Goal: Transaction & Acquisition: Purchase product/service

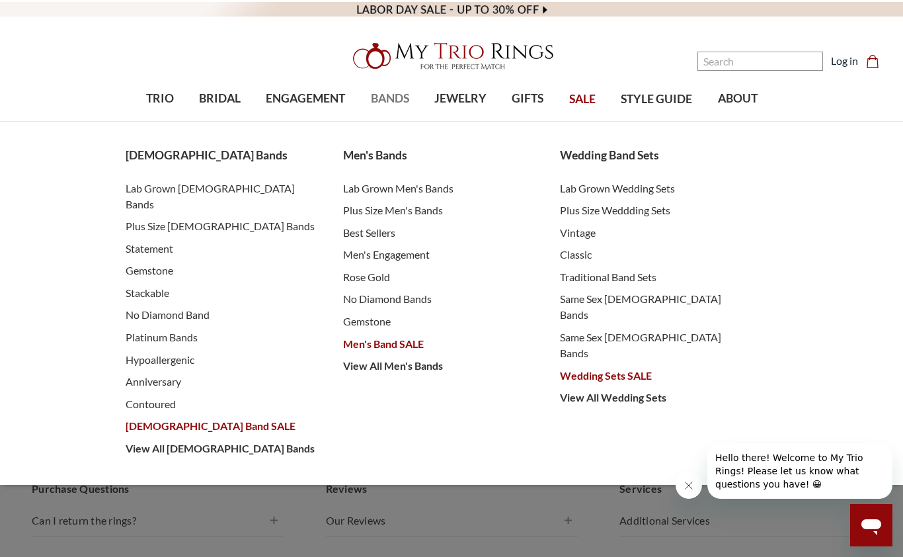
click at [384, 89] on link "BANDS" at bounding box center [389, 98] width 63 height 43
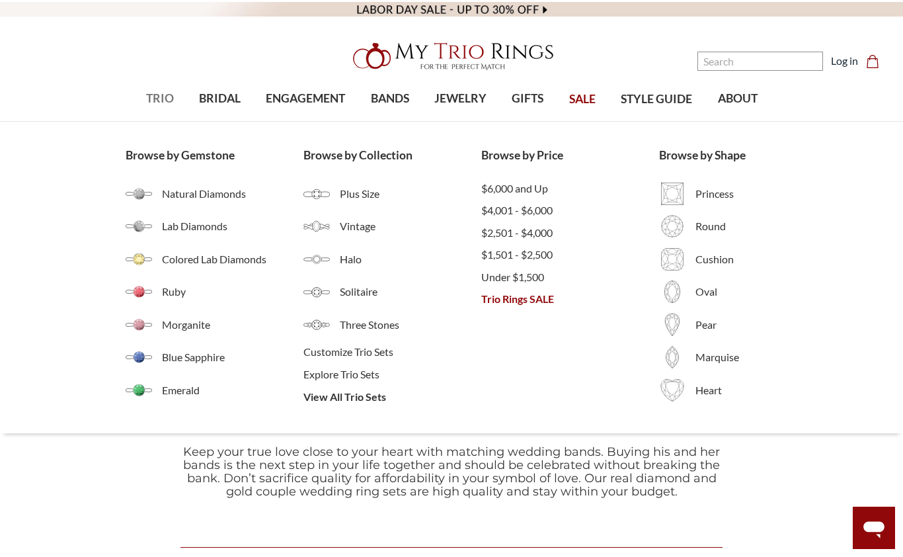
click at [157, 95] on span "TRIO" at bounding box center [160, 98] width 28 height 17
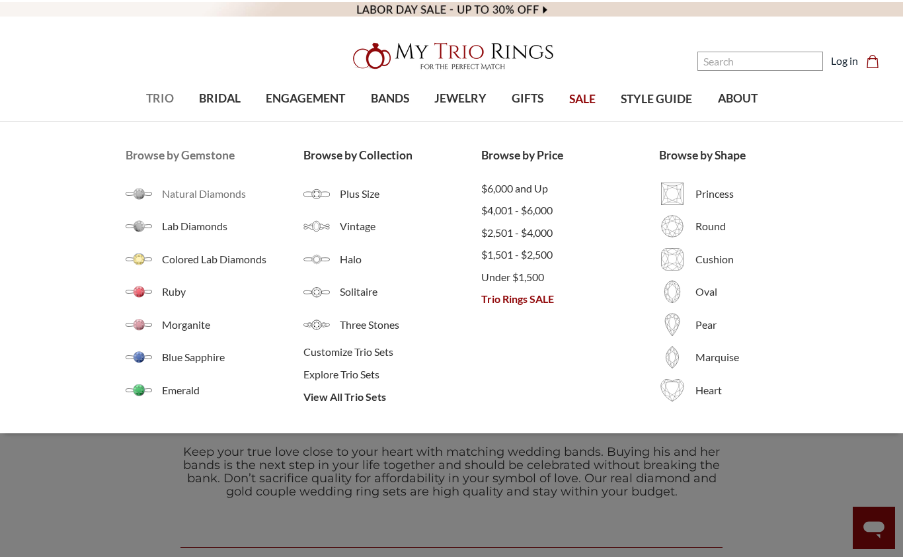
click at [169, 190] on span "Natural Diamonds" at bounding box center [233, 194] width 142 height 16
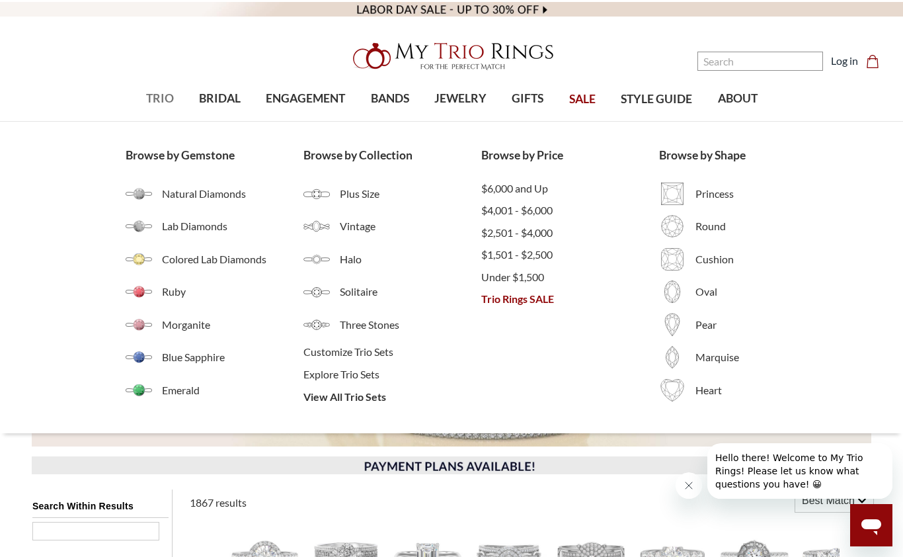
click at [153, 103] on span "TRIO" at bounding box center [160, 98] width 28 height 17
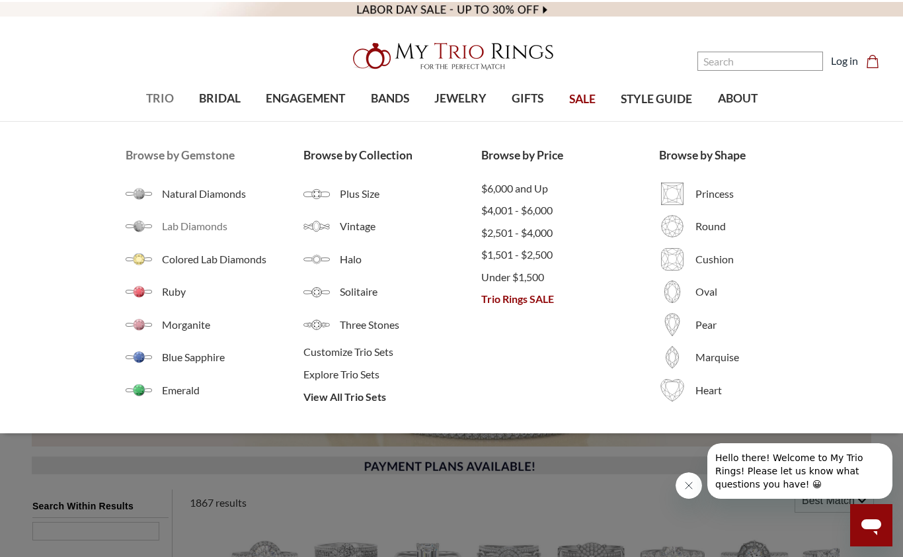
click at [181, 227] on span "Lab Diamonds" at bounding box center [233, 226] width 142 height 16
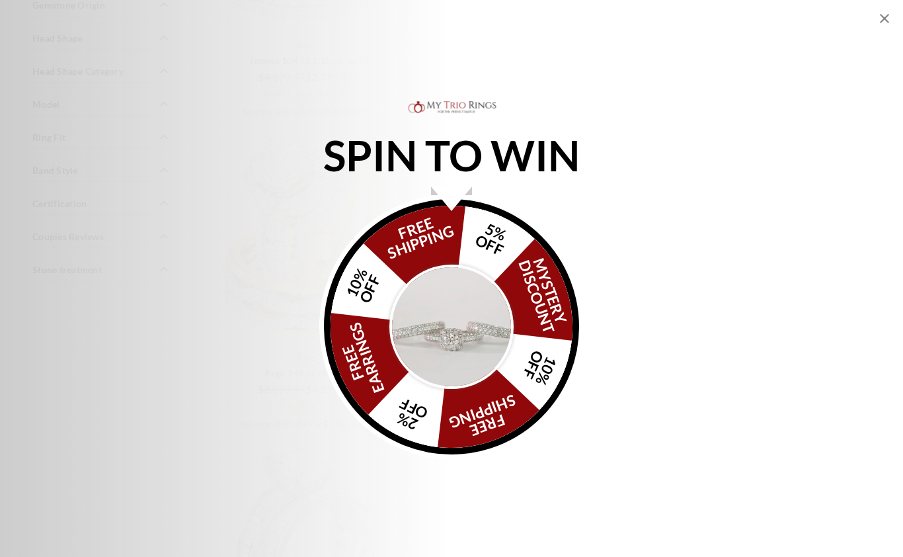
scroll to position [1434, 0]
click at [885, 20] on icon "Close popup" at bounding box center [885, 19] width 16 height 16
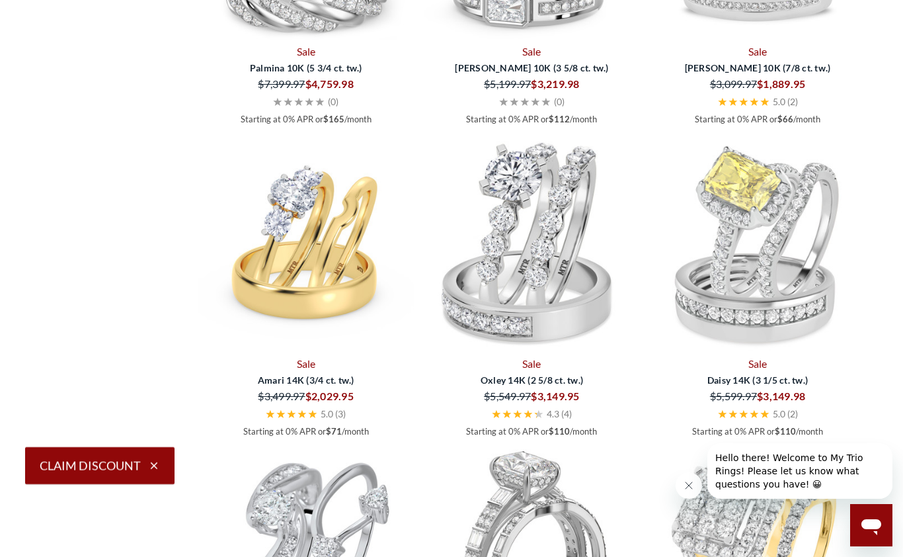
scroll to position [2976, 0]
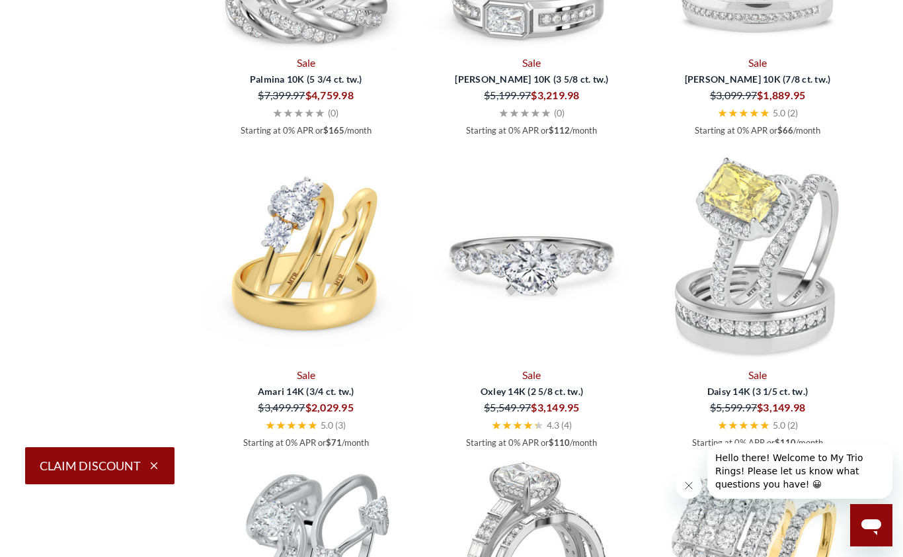
click at [574, 292] on img at bounding box center [533, 256] width 216 height 216
click at [595, 276] on img at bounding box center [533, 256] width 216 height 216
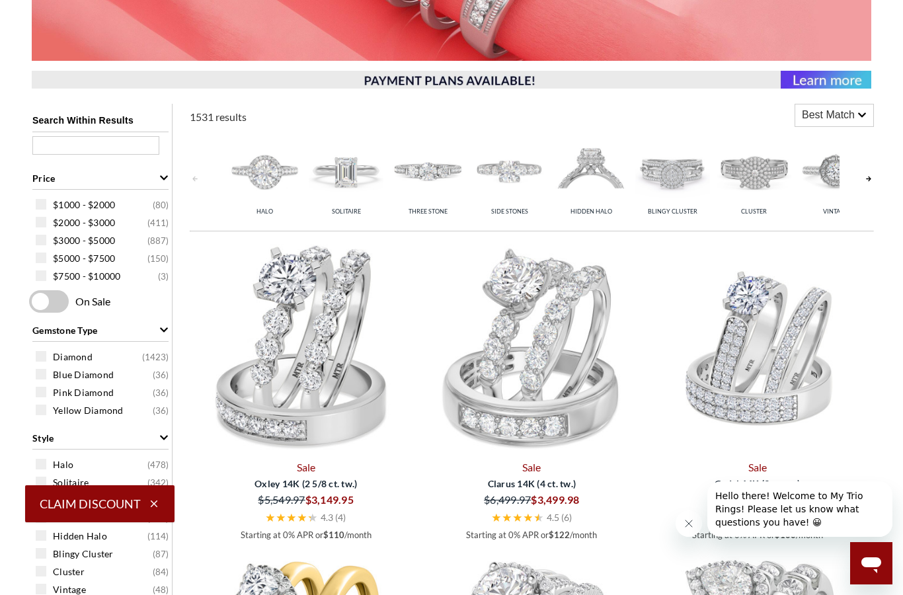
scroll to position [384, 0]
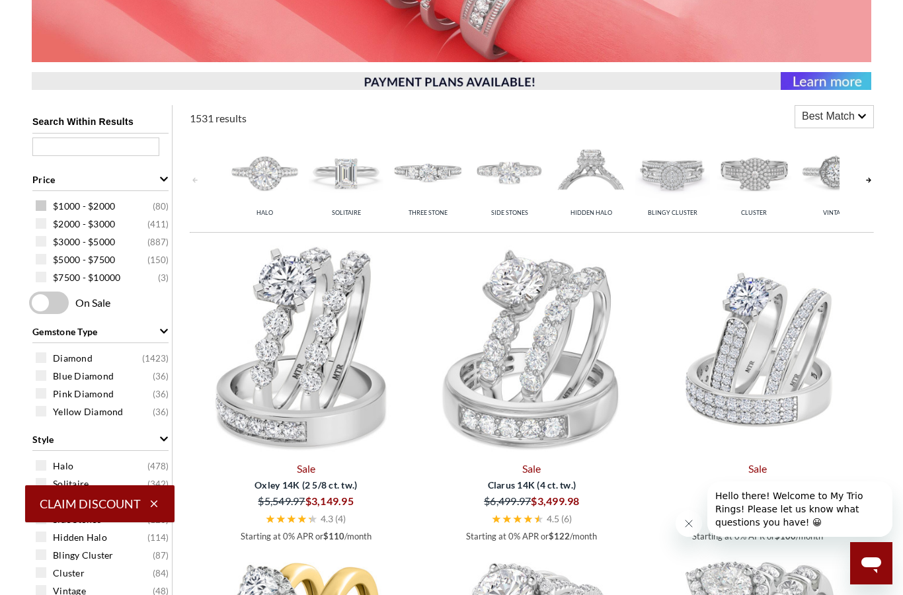
click at [48, 203] on div "$1000 - $2000 ( 80 )" at bounding box center [104, 205] width 136 height 15
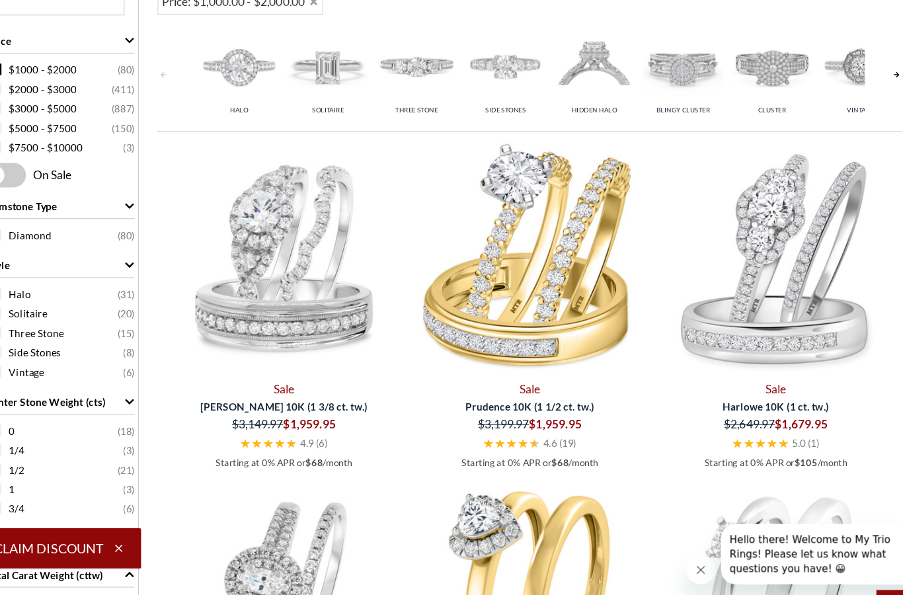
scroll to position [526, 0]
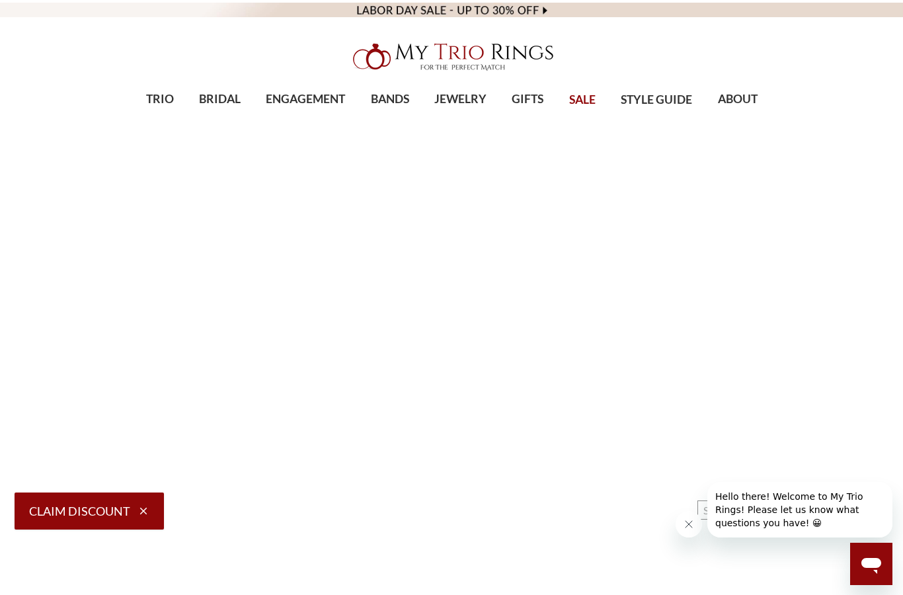
click at [697, 526] on button "Close message from company" at bounding box center [689, 524] width 26 height 26
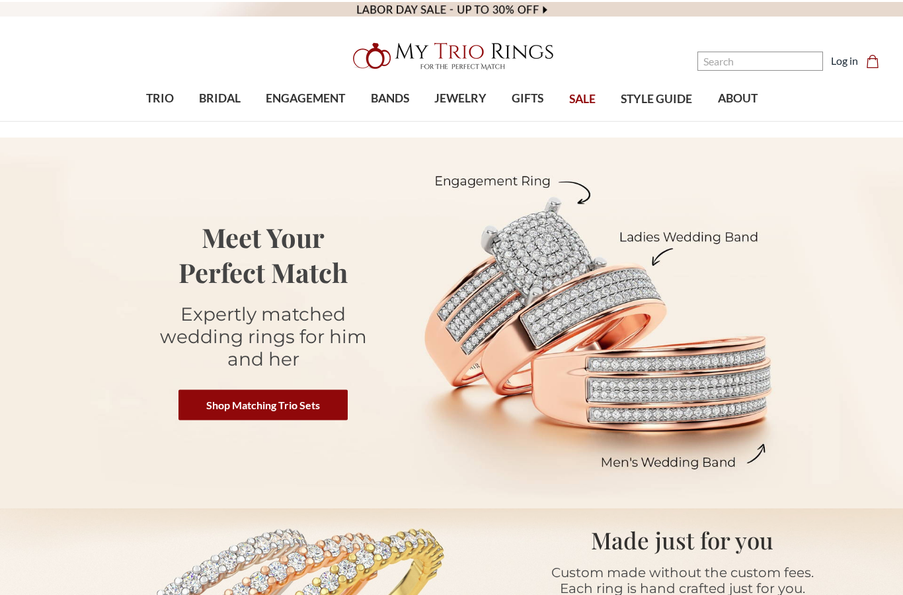
click at [537, 69] on img at bounding box center [452, 56] width 212 height 42
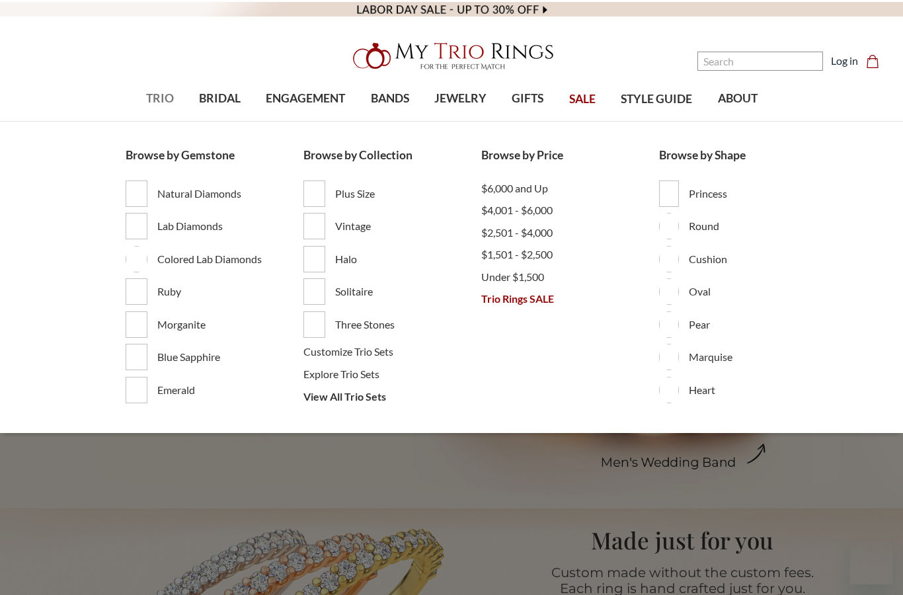
click at [156, 92] on span "TRIO" at bounding box center [160, 98] width 28 height 17
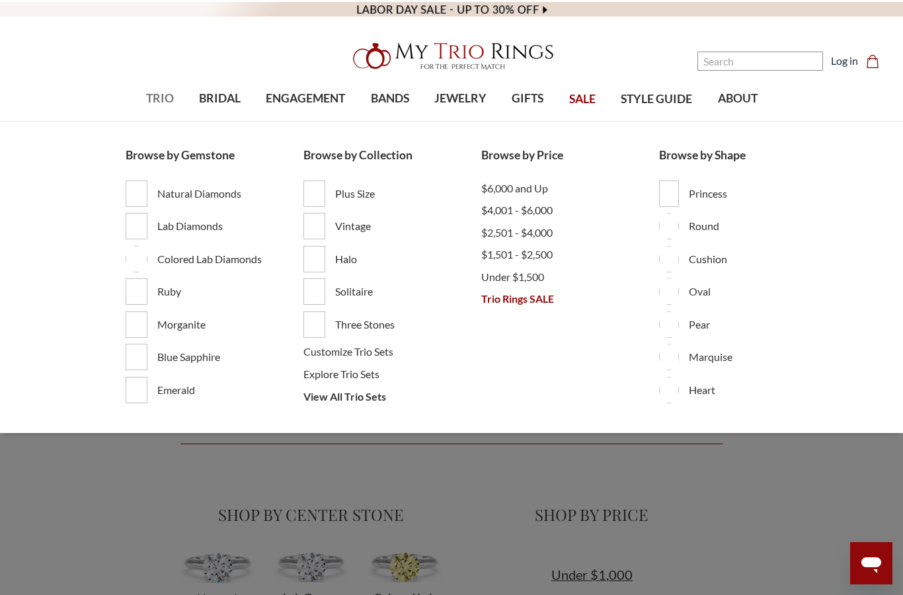
click at [153, 95] on span "TRIO" at bounding box center [160, 98] width 28 height 17
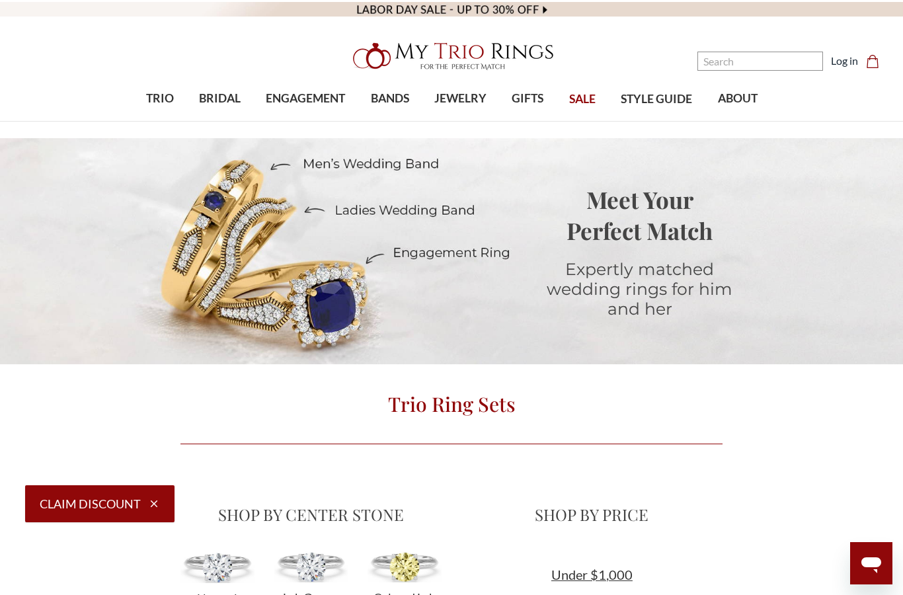
click at [579, 122] on div "TRIO show submenu for TRIO Browse by Gemstone Natural Diamonds Lab Diamonds Col…" at bounding box center [451, 99] width 903 height 44
click at [841, 68] on link "Log in" at bounding box center [844, 61] width 27 height 16
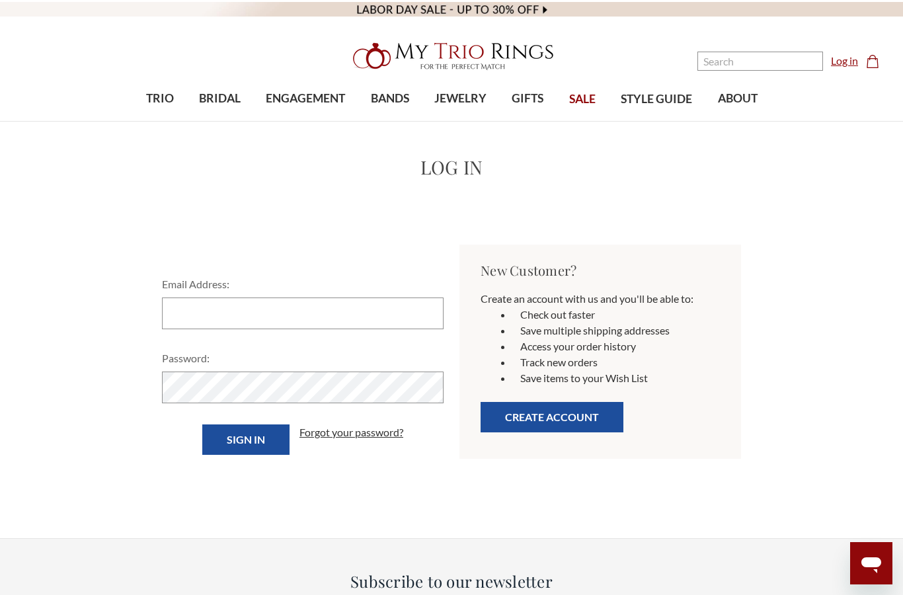
click at [846, 59] on link "Log in" at bounding box center [844, 61] width 27 height 16
click at [230, 311] on input "Email Address:" at bounding box center [303, 314] width 282 height 32
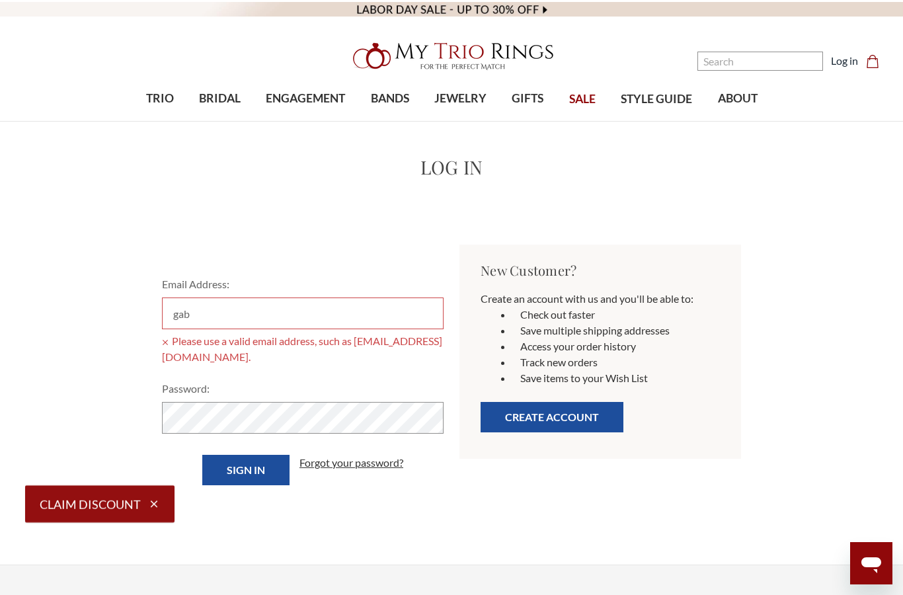
type input "[EMAIL_ADDRESS][DOMAIN_NAME]"
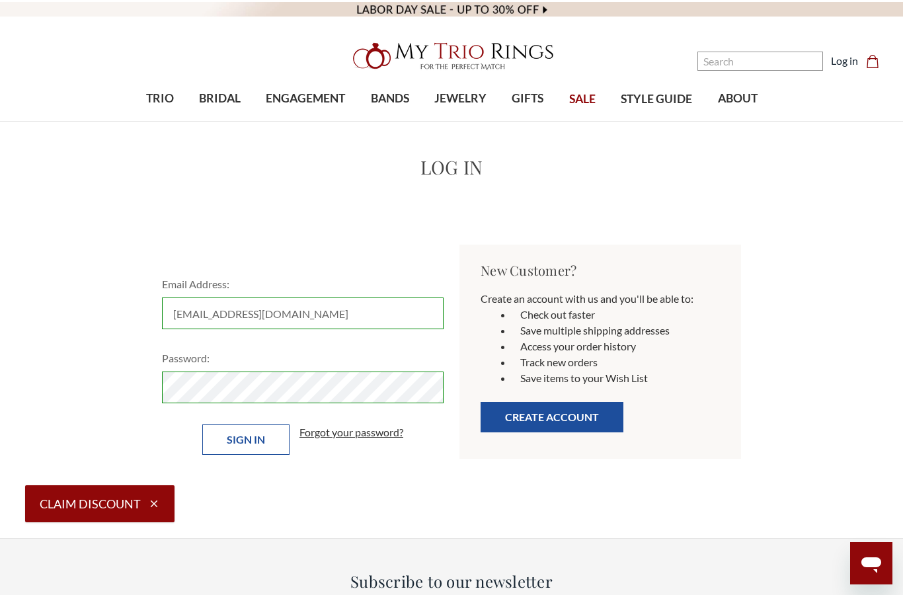
click at [276, 425] on input "Sign in" at bounding box center [245, 440] width 87 height 30
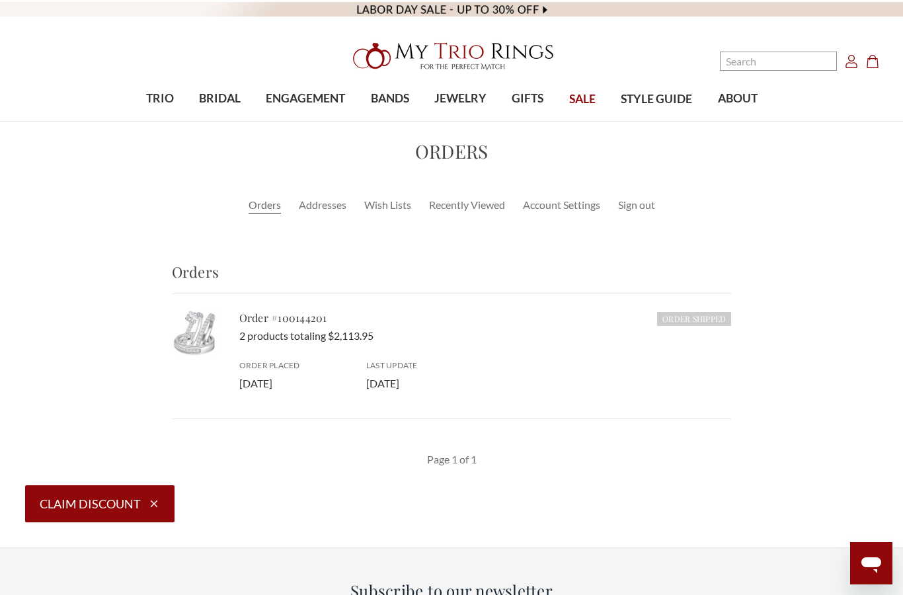
click at [253, 333] on p "2 products totaling $2,113.95" at bounding box center [485, 336] width 493 height 16
click at [255, 334] on p "2 products totaling $2,113.95" at bounding box center [485, 336] width 493 height 16
click at [202, 333] on img at bounding box center [195, 333] width 46 height 46
click at [189, 332] on img at bounding box center [195, 333] width 46 height 46
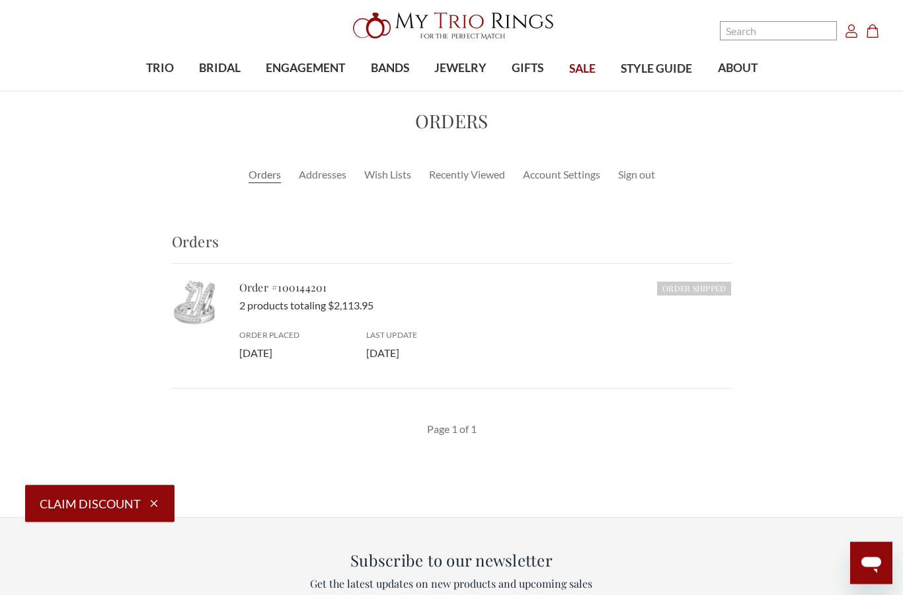
scroll to position [29, 0]
click at [198, 303] on img at bounding box center [195, 304] width 46 height 46
click at [200, 315] on img at bounding box center [195, 304] width 46 height 46
click at [192, 313] on img at bounding box center [195, 304] width 46 height 46
select select "US"
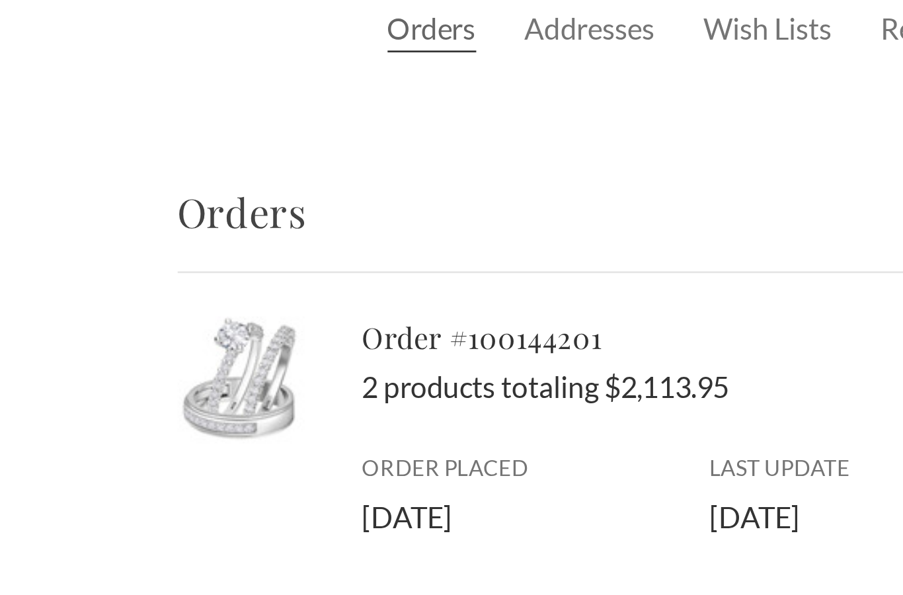
select select "US"
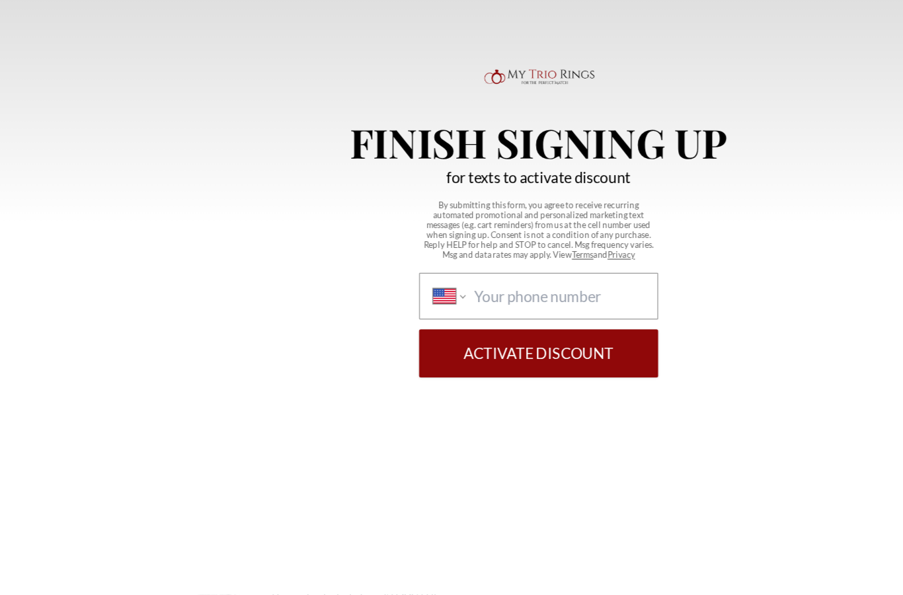
scroll to position [73, 0]
select select "US"
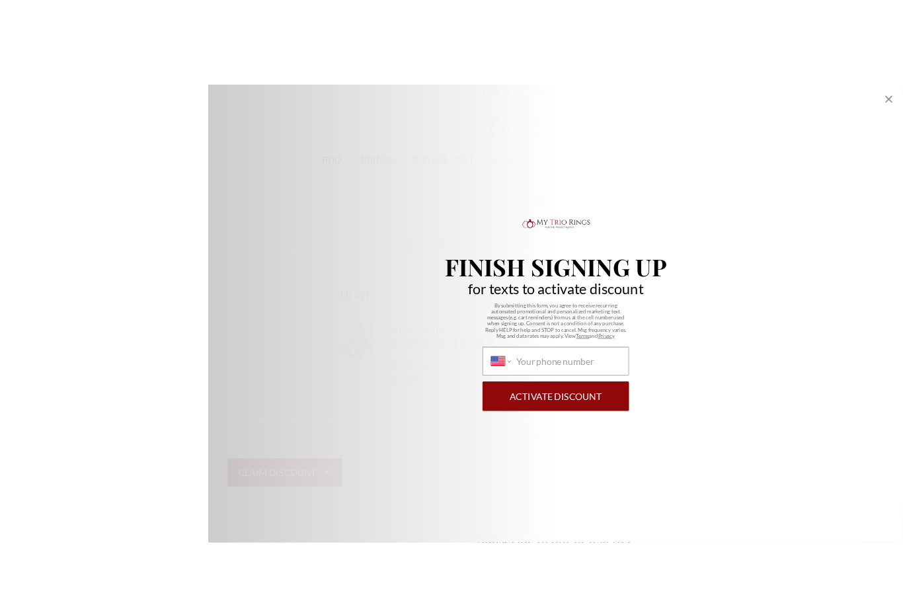
scroll to position [2, 0]
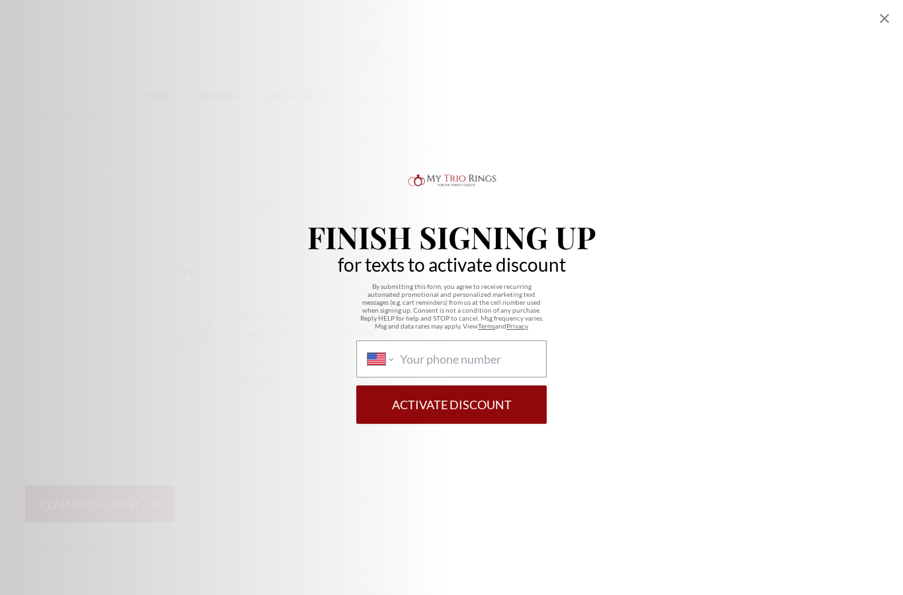
click at [884, 15] on icon "Close popup" at bounding box center [885, 19] width 16 height 16
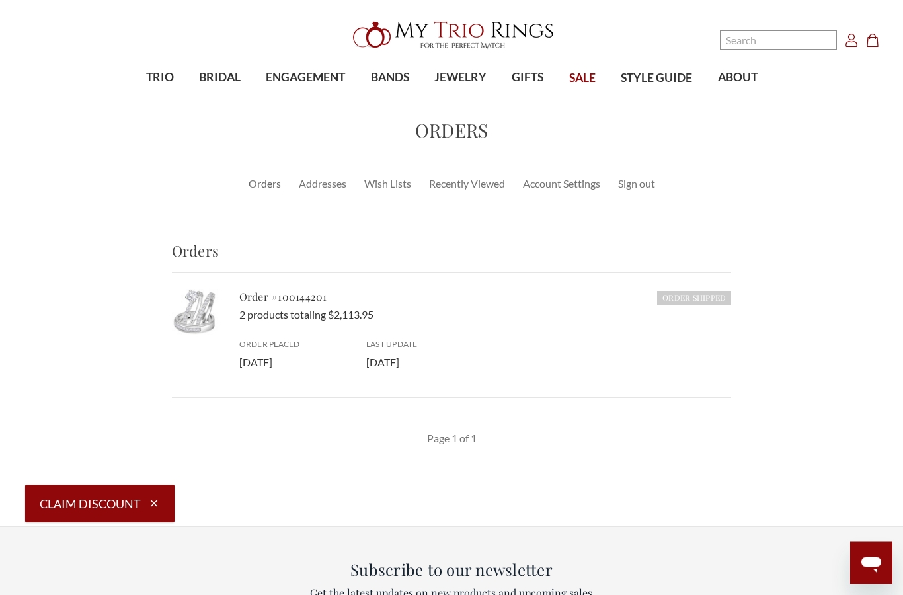
scroll to position [21, 0]
click at [479, 183] on link "Recently Viewed" at bounding box center [467, 184] width 76 height 16
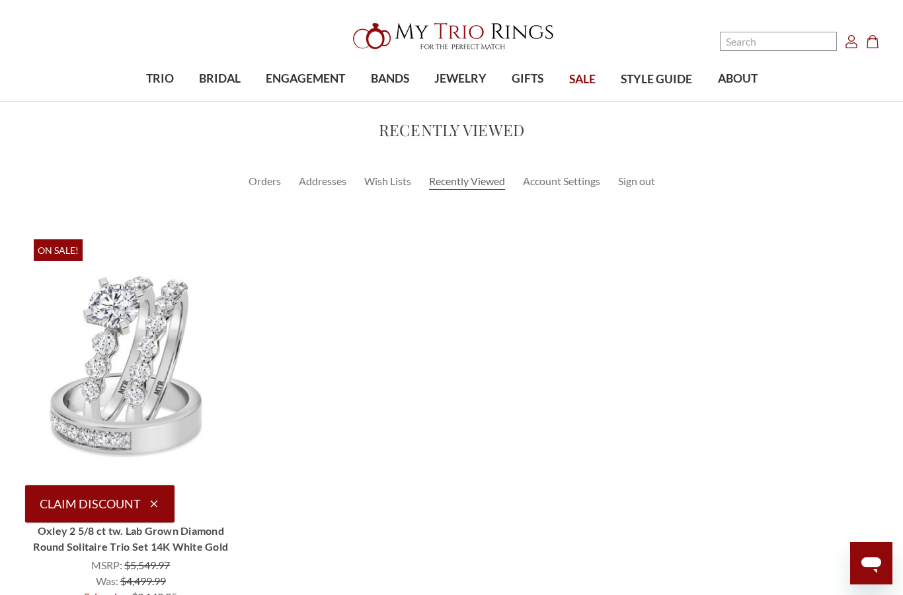
scroll to position [12, 0]
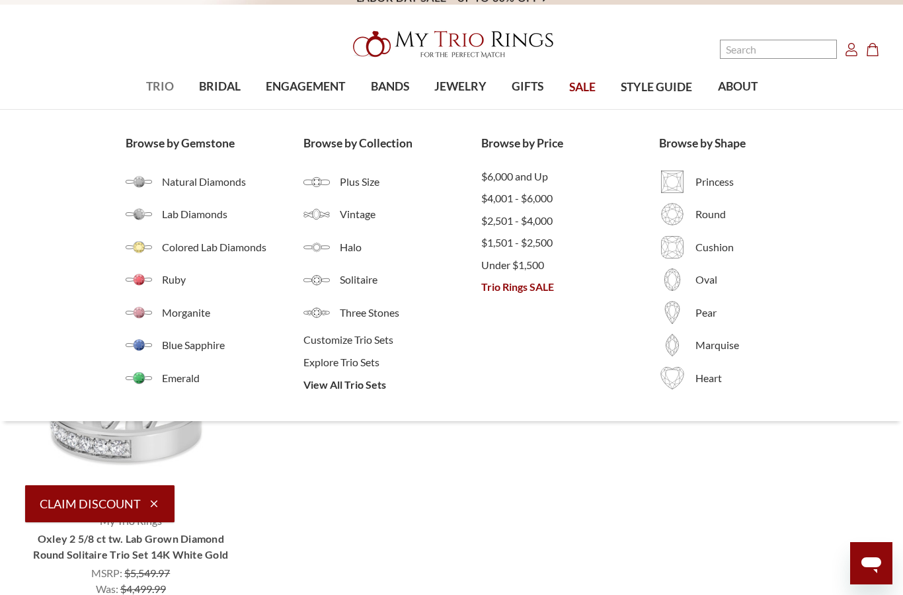
click at [161, 87] on span "TRIO" at bounding box center [160, 86] width 28 height 17
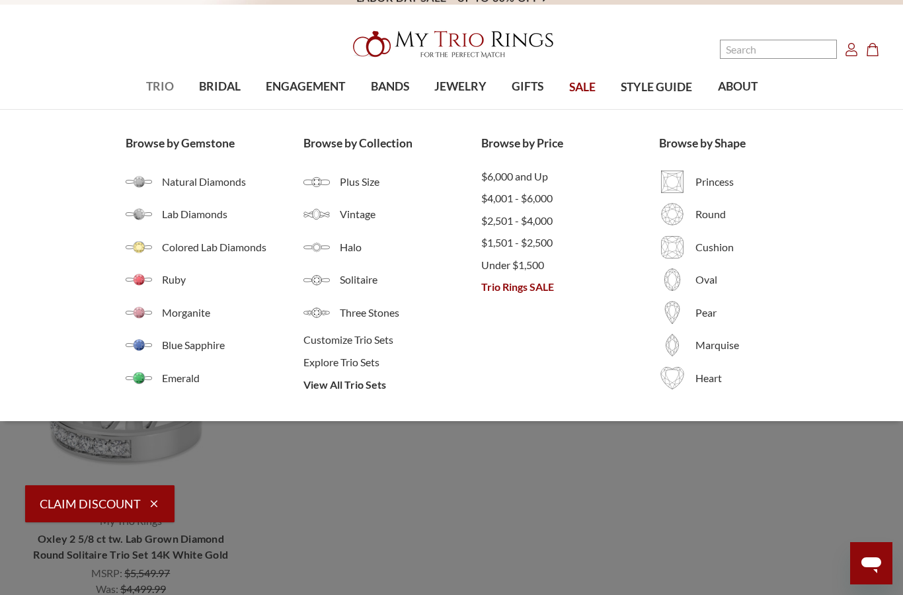
click at [75, 110] on div "Browse by Gemstone Natural Diamonds Lab Diamonds Colored Lab Diamonds Ruby Morg…" at bounding box center [451, 265] width 903 height 311
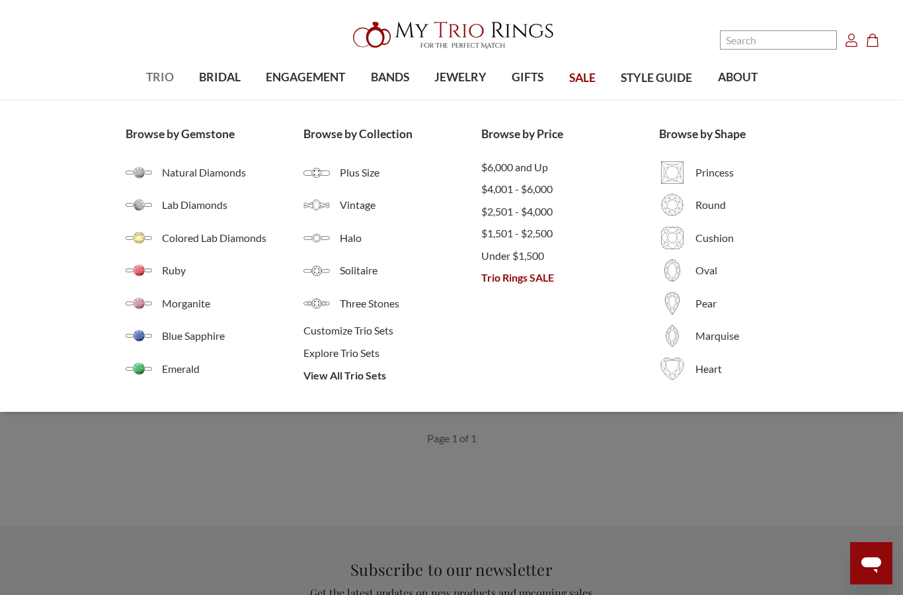
click at [152, 79] on span "TRIO" at bounding box center [160, 77] width 28 height 17
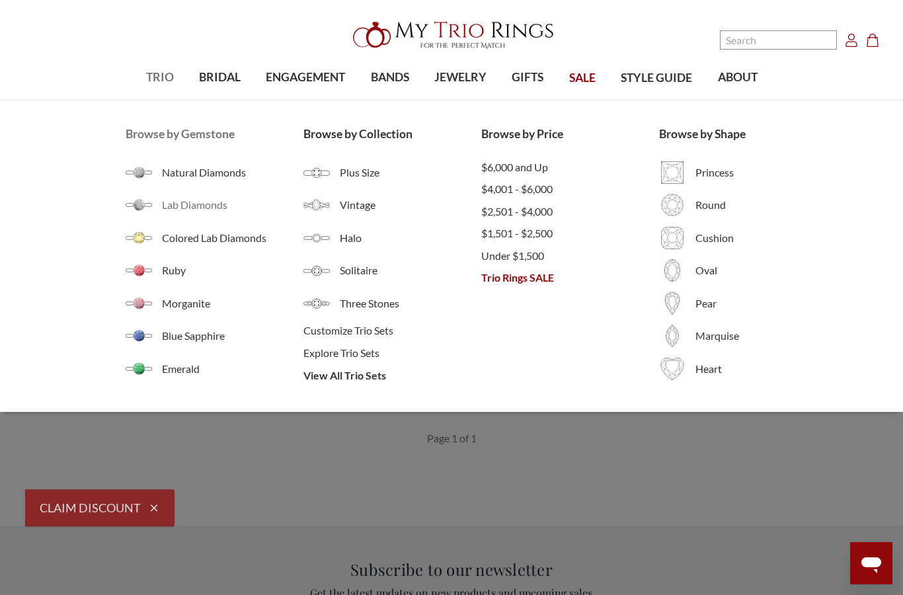
click at [201, 207] on span "Lab Diamonds" at bounding box center [233, 205] width 142 height 16
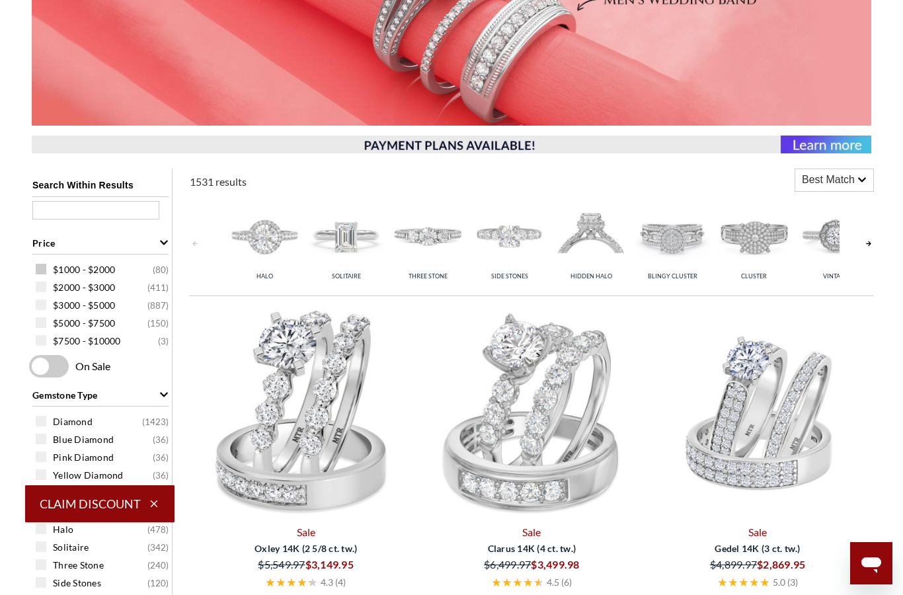
click at [45, 270] on span at bounding box center [41, 269] width 11 height 11
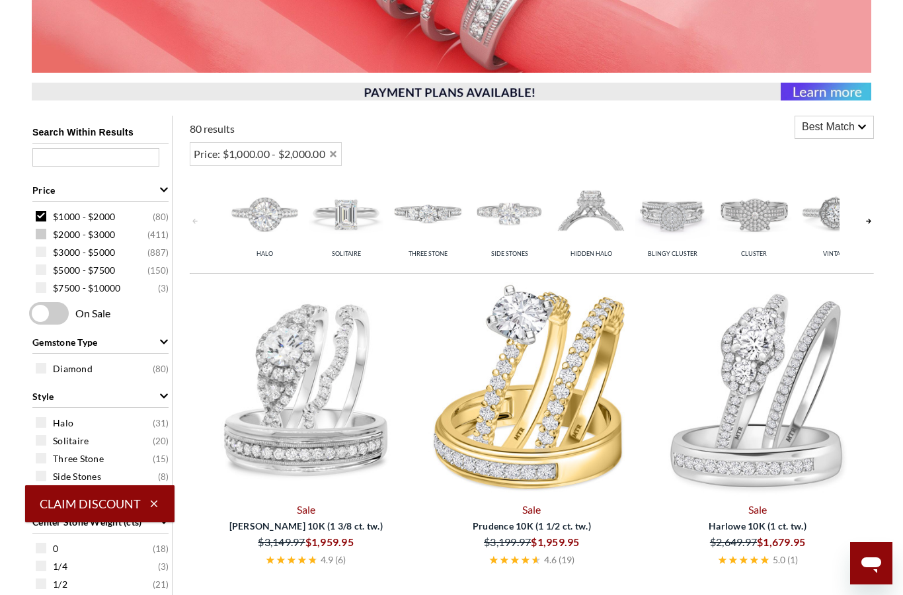
click at [47, 236] on div "$2000 - $3000 ( 411 )" at bounding box center [104, 234] width 136 height 15
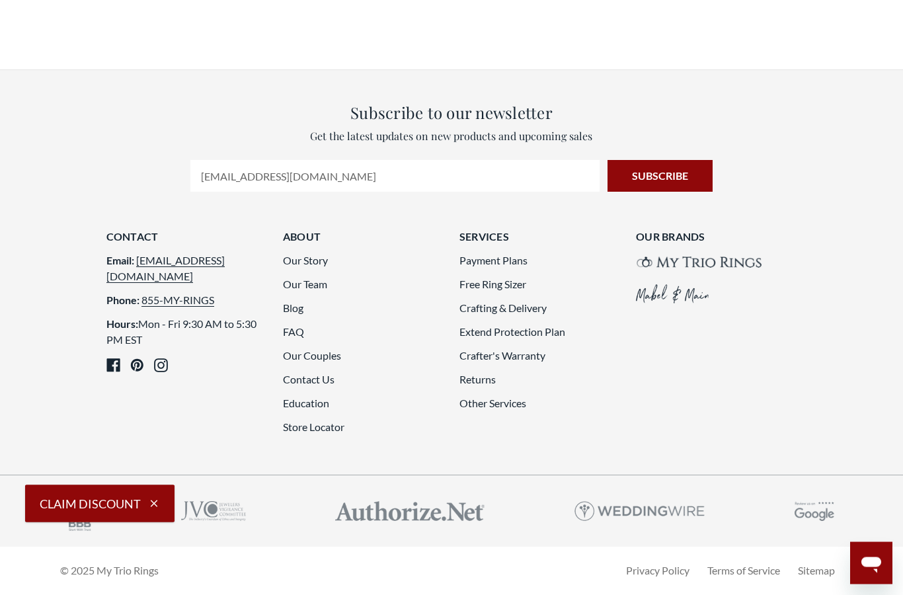
scroll to position [3465, 0]
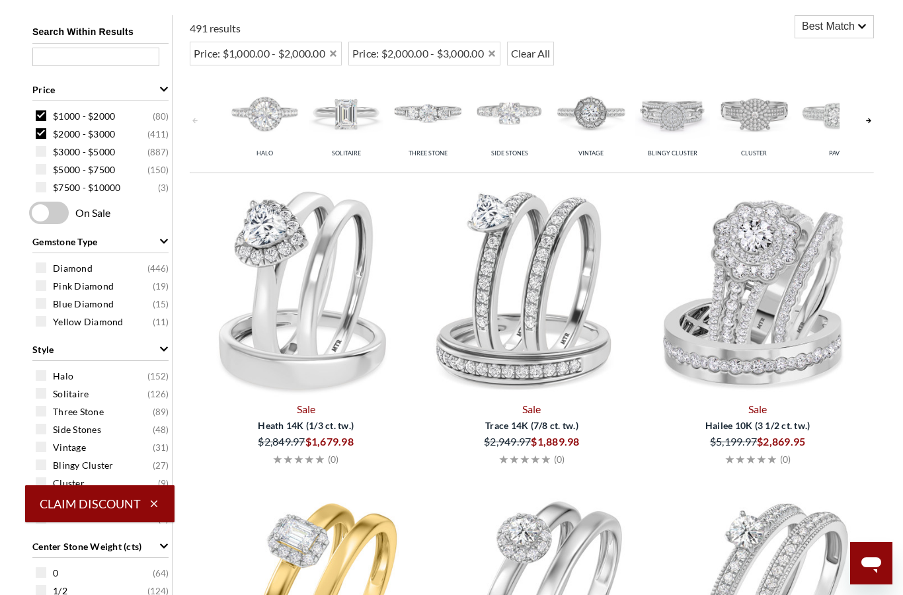
select select "US"
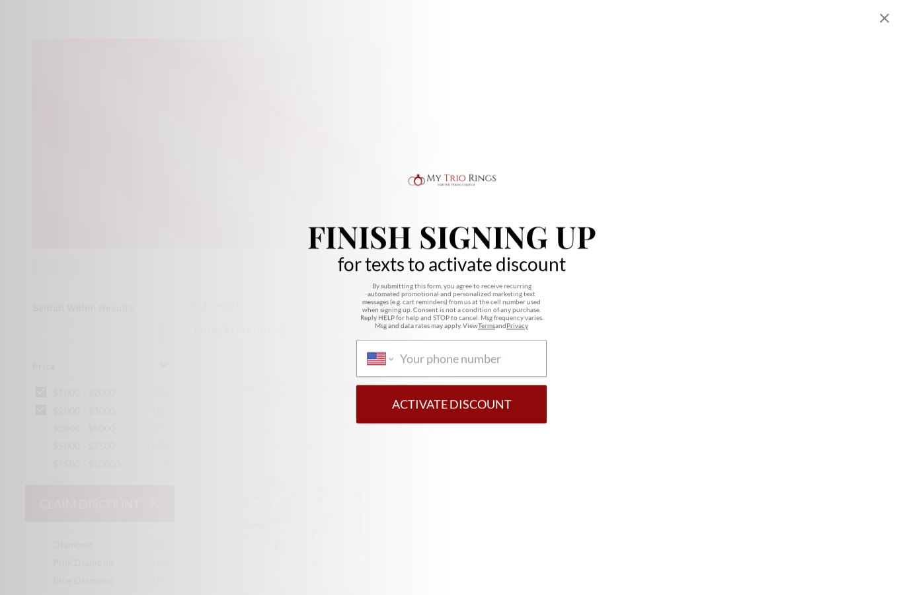
click at [878, 16] on icon "Close popup" at bounding box center [885, 19] width 16 height 16
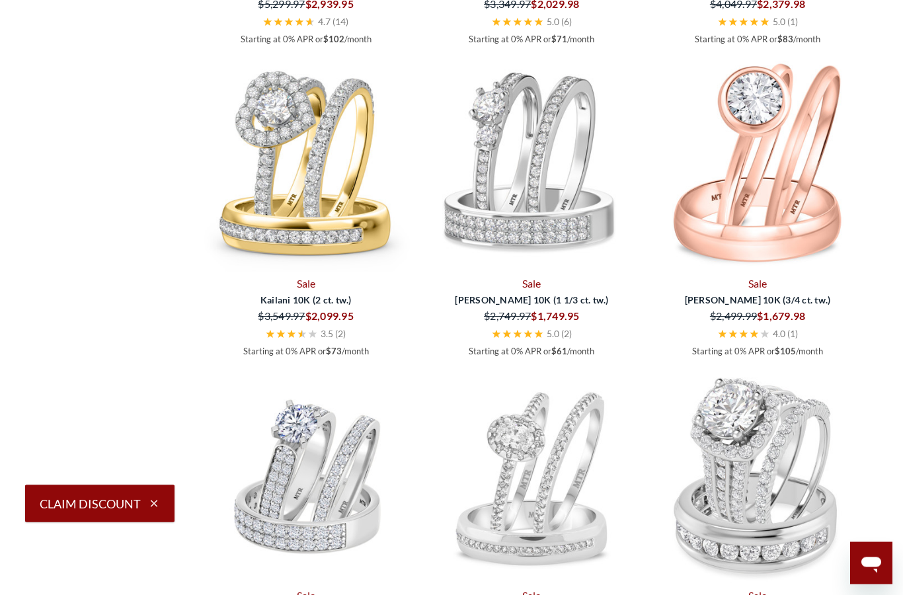
scroll to position [2691, 0]
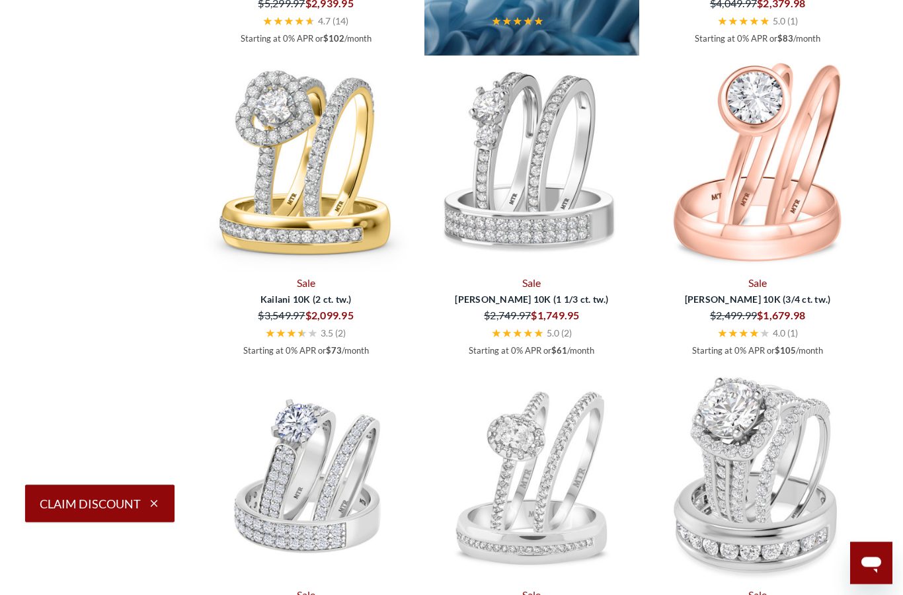
click at [513, 163] on img at bounding box center [533, 56] width 216 height 216
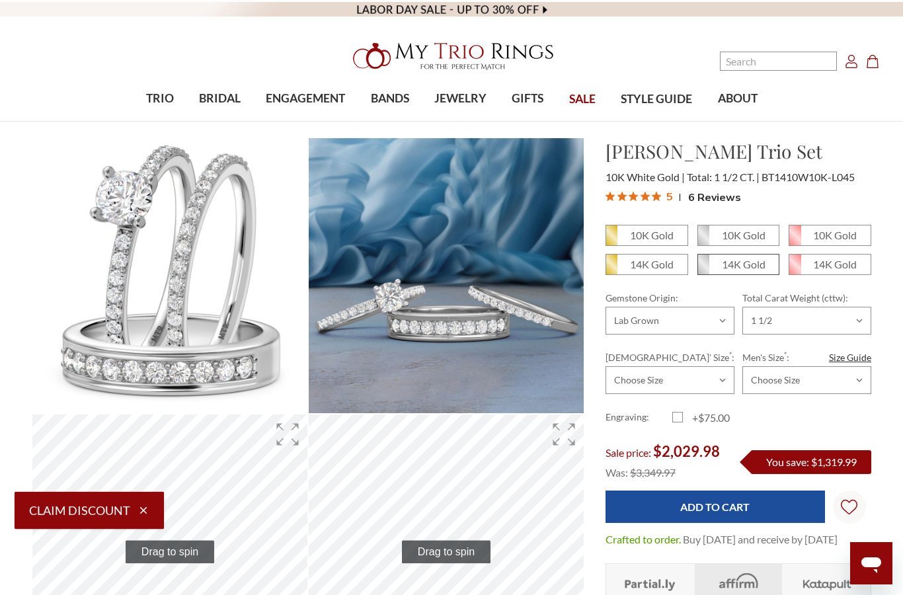
click at [751, 267] on em "14K Gold" at bounding box center [744, 264] width 44 height 13
click at [704, 269] on input "14K Gold" at bounding box center [703, 269] width 1 height 1
radio input "true"
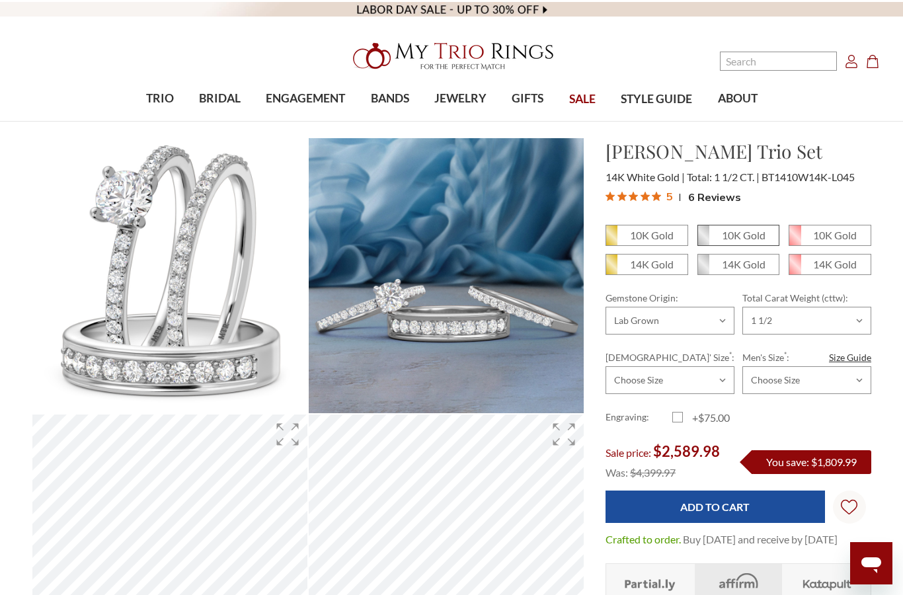
click at [756, 235] on em "10K Gold" at bounding box center [744, 235] width 44 height 13
click at [704, 240] on input "10K Gold" at bounding box center [703, 240] width 1 height 1
radio input "true"
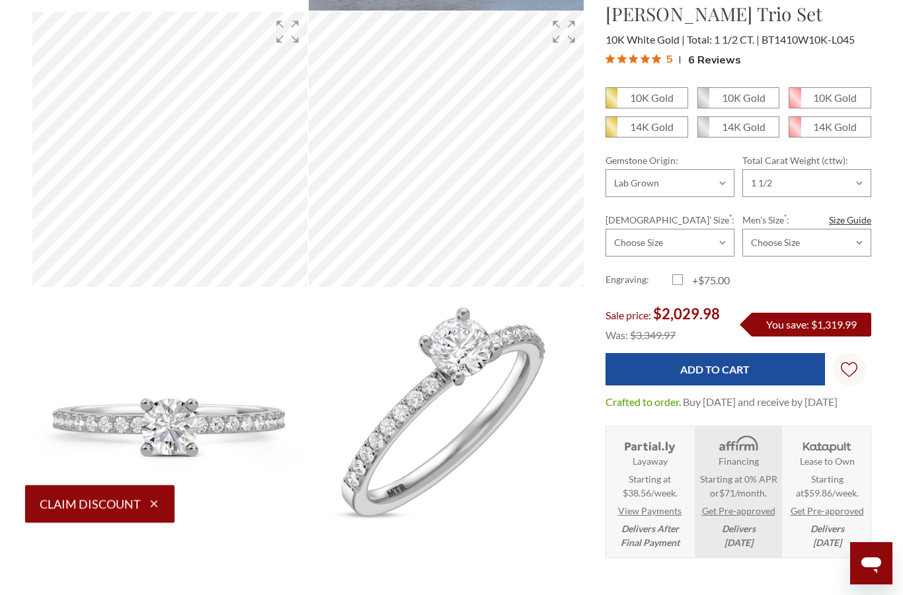
scroll to position [391, 0]
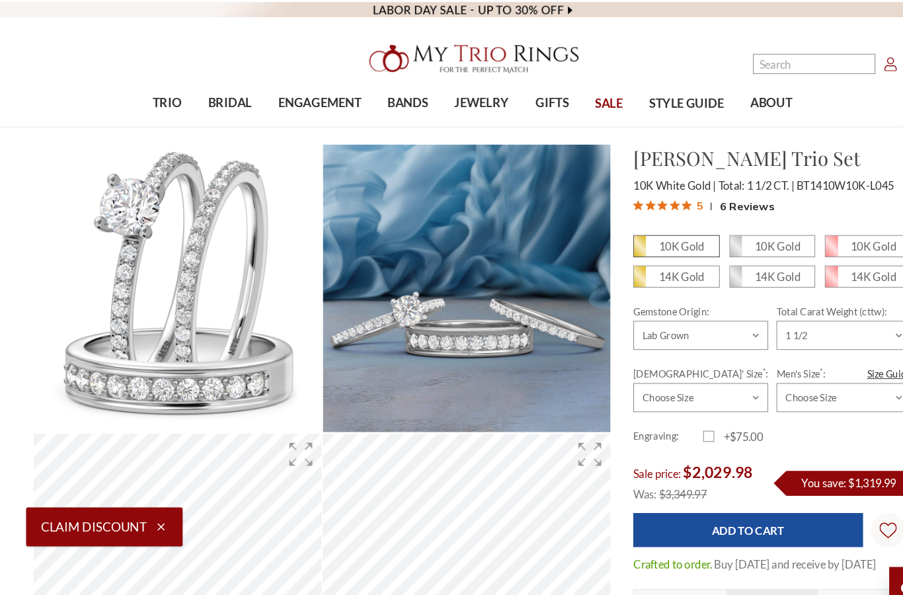
click at [667, 242] on span "10K Gold" at bounding box center [646, 236] width 81 height 20
click at [612, 241] on input "10K Gold" at bounding box center [611, 240] width 1 height 1
radio input "true"
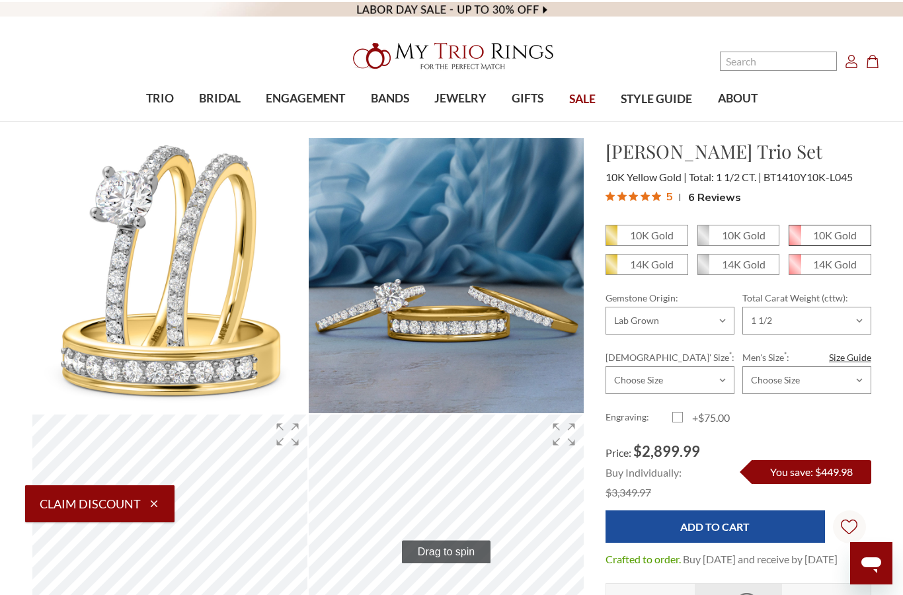
click at [831, 231] on em "10K Gold" at bounding box center [835, 235] width 44 height 13
click at [795, 240] on input "10K Gold" at bounding box center [794, 240] width 1 height 1
radio input "true"
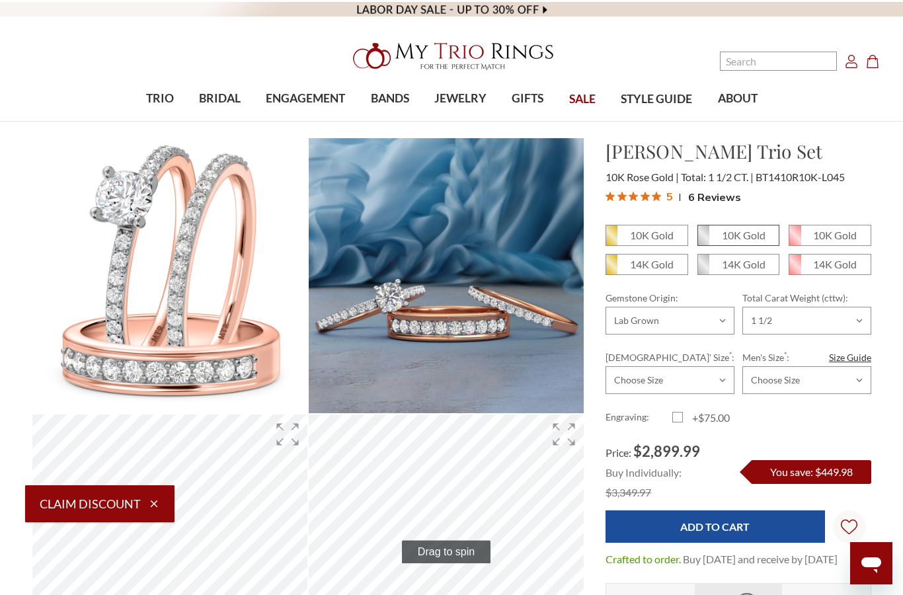
click at [752, 236] on em "10K Gold" at bounding box center [744, 235] width 44 height 13
click at [704, 240] on input "10K Gold" at bounding box center [703, 240] width 1 height 1
radio input "true"
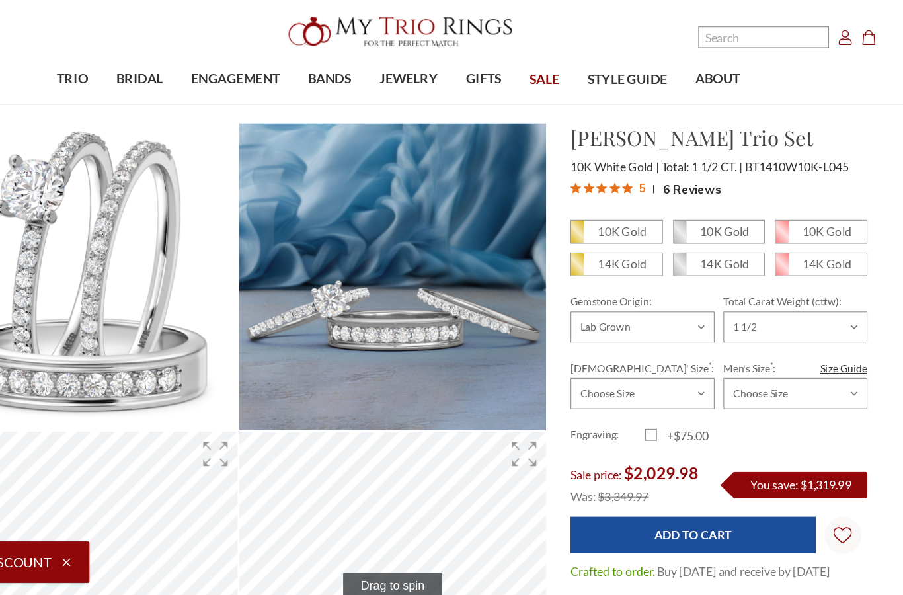
scroll to position [28, 0]
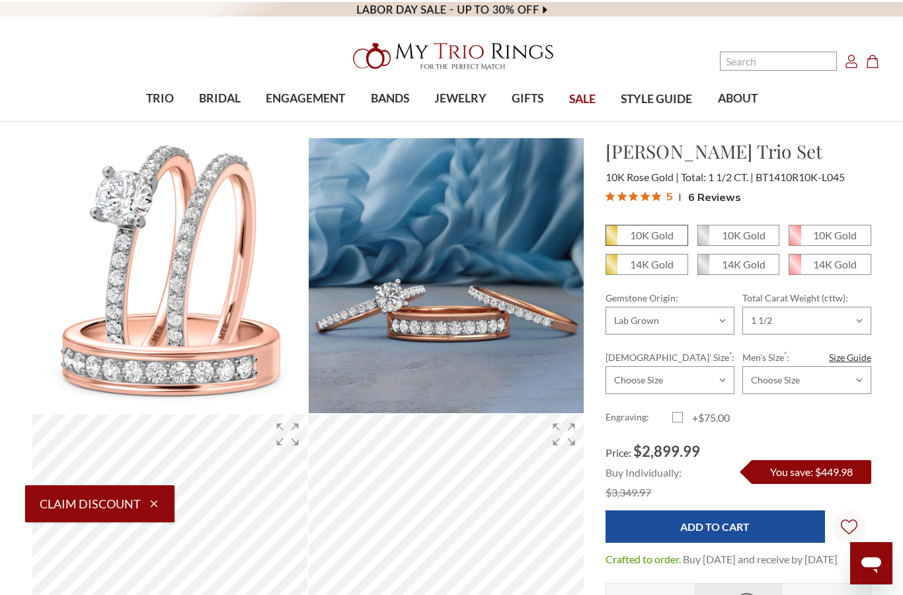
click at [672, 233] on em "10K Gold" at bounding box center [652, 235] width 44 height 13
click at [612, 240] on input "10K Gold" at bounding box center [611, 240] width 1 height 1
radio input "true"
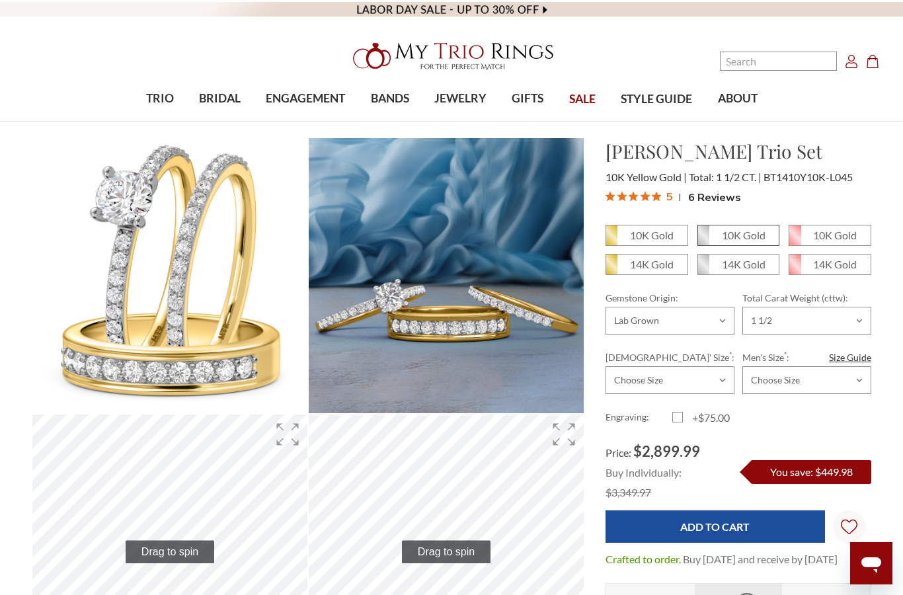
click at [752, 234] on em "10K Gold" at bounding box center [744, 235] width 44 height 13
click at [704, 240] on input "10K Gold" at bounding box center [703, 240] width 1 height 1
radio input "true"
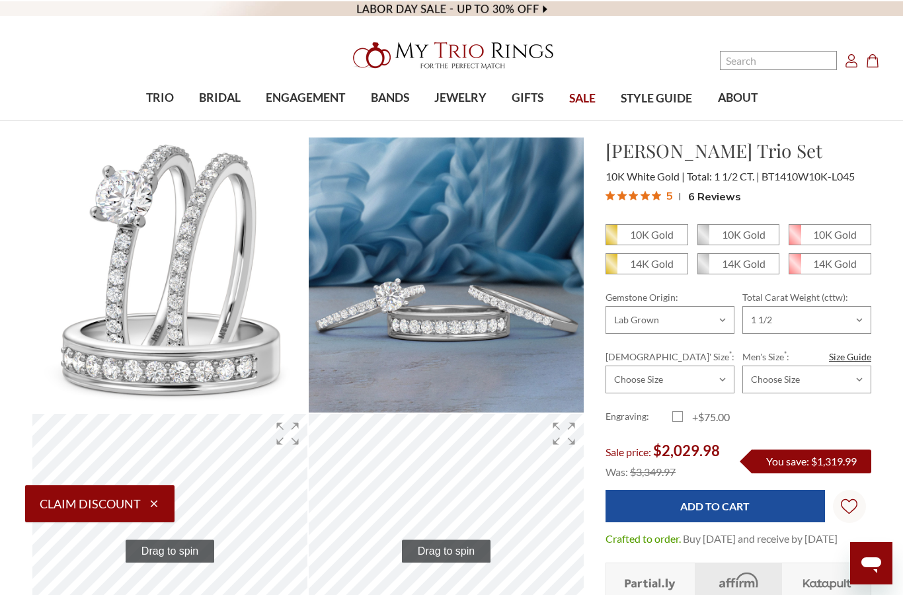
scroll to position [26, 0]
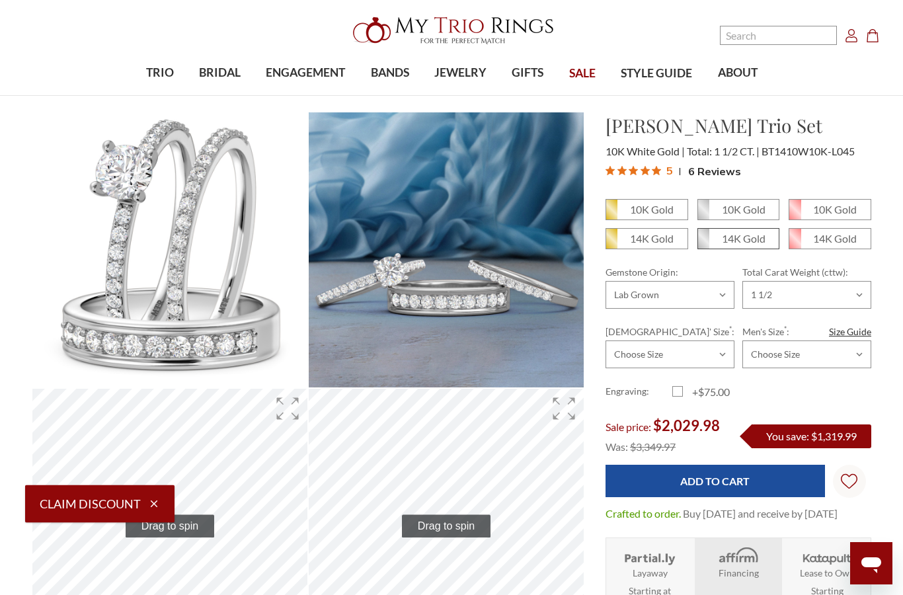
click at [760, 239] on em "14K Gold" at bounding box center [744, 238] width 44 height 13
click at [704, 243] on input "14K Gold" at bounding box center [703, 243] width 1 height 1
radio input "true"
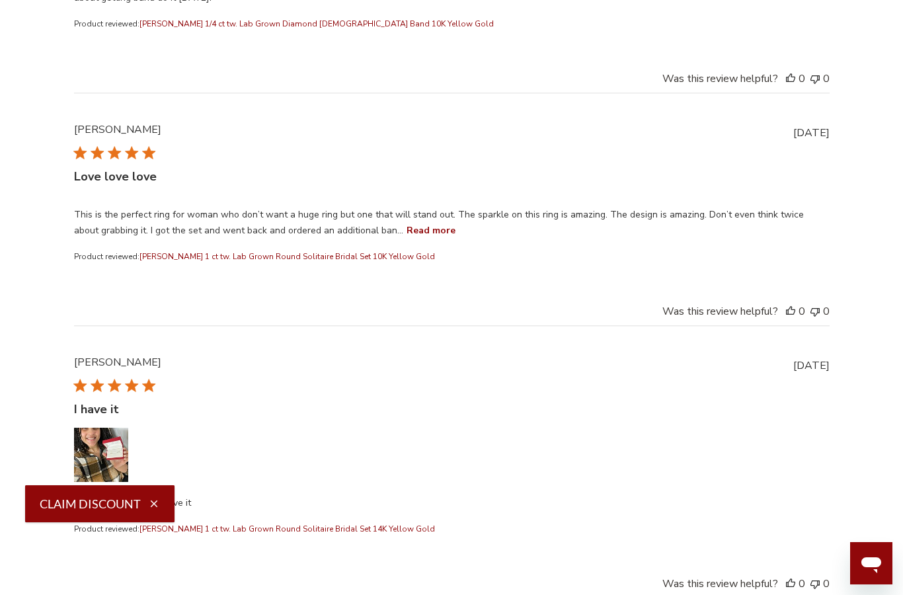
scroll to position [5767, 0]
click at [407, 228] on button "Read more" at bounding box center [431, 229] width 49 height 16
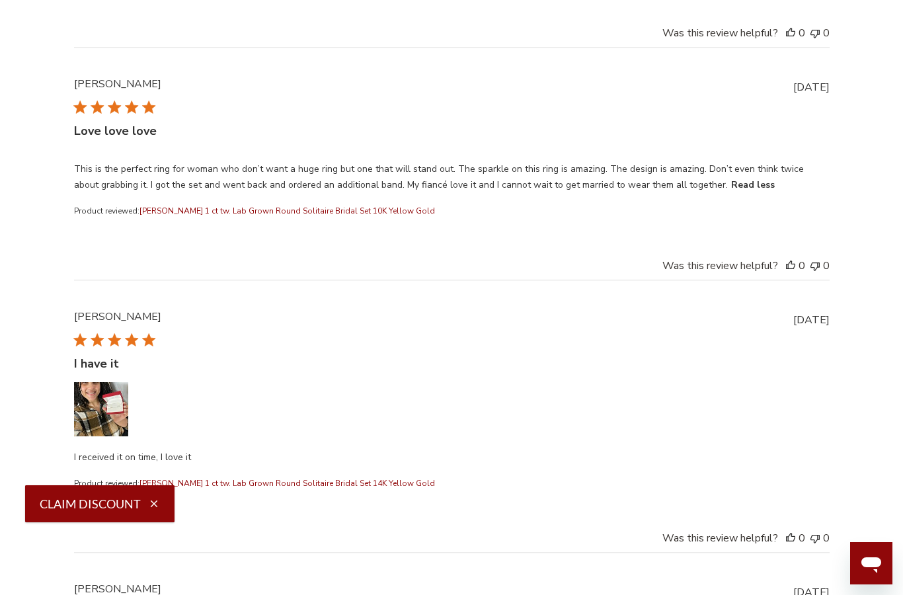
scroll to position [5850, 0]
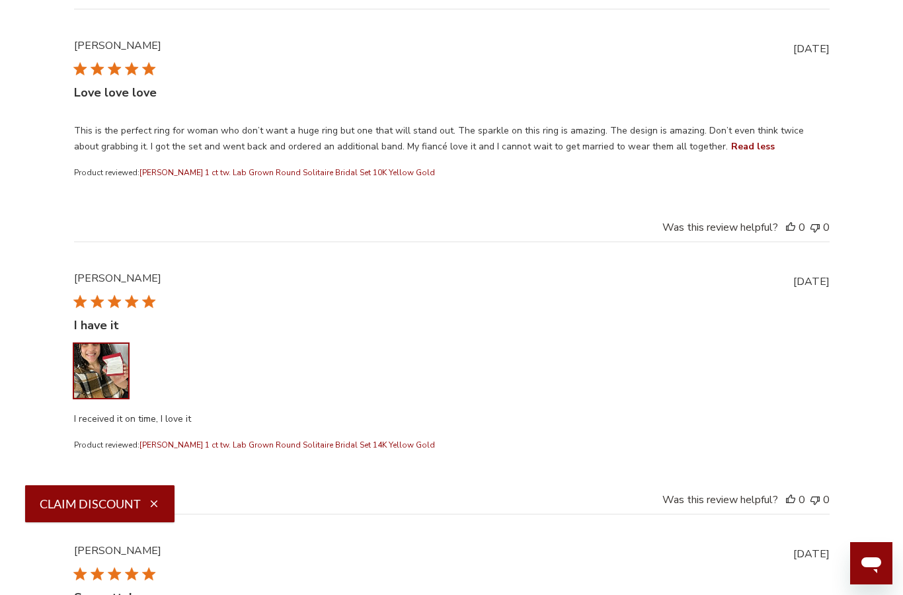
click at [86, 345] on button "Image of review by Arilda S. on June 06, 23 number 1" at bounding box center [101, 371] width 54 height 54
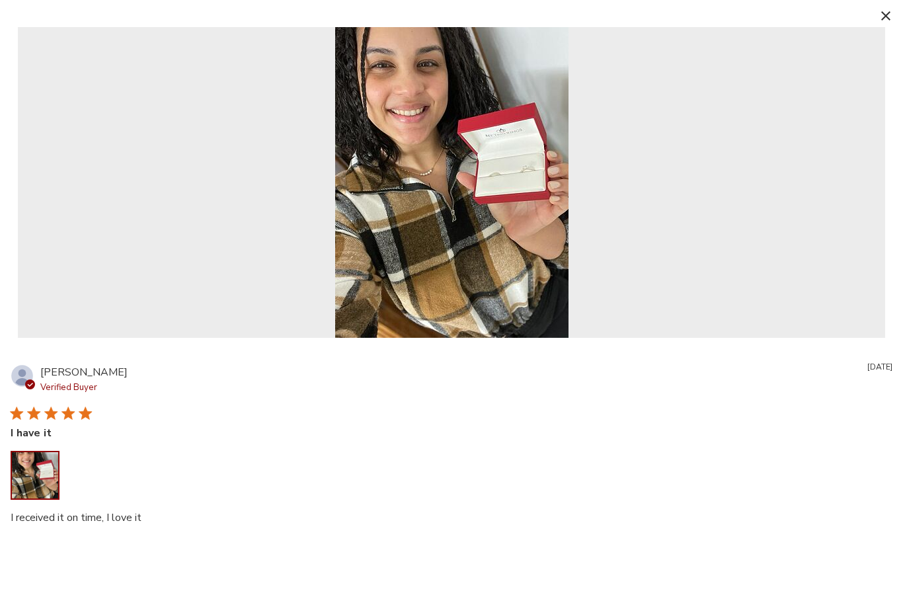
click at [887, 18] on icon "button" at bounding box center [886, 15] width 9 height 9
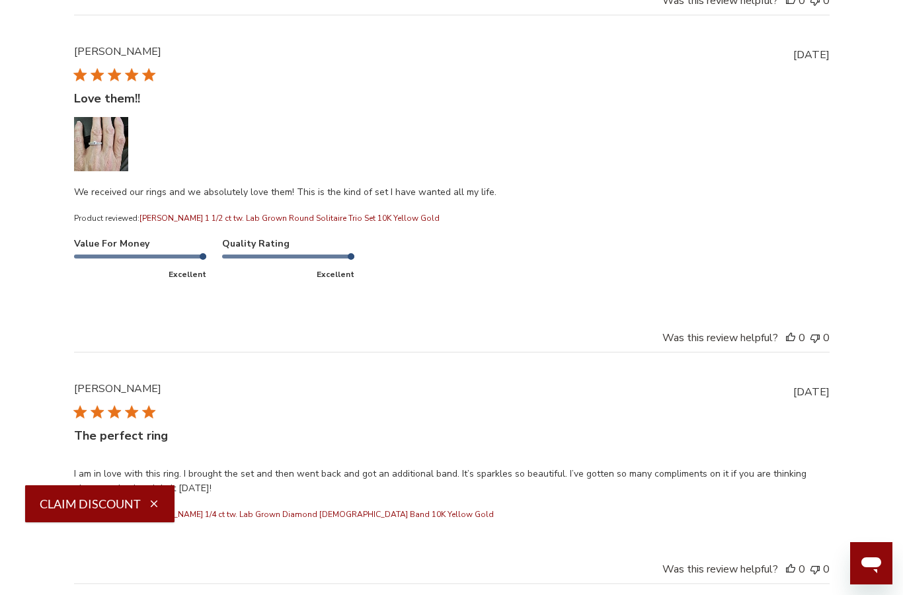
scroll to position [5150, 0]
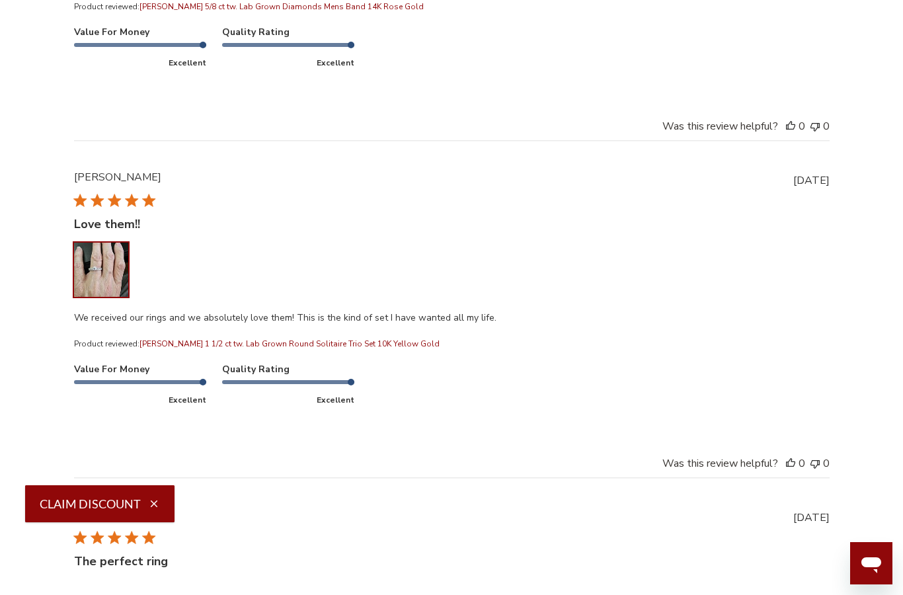
click at [81, 270] on button "Image of review by Anita W. on April 24, 24 number 1" at bounding box center [101, 270] width 54 height 54
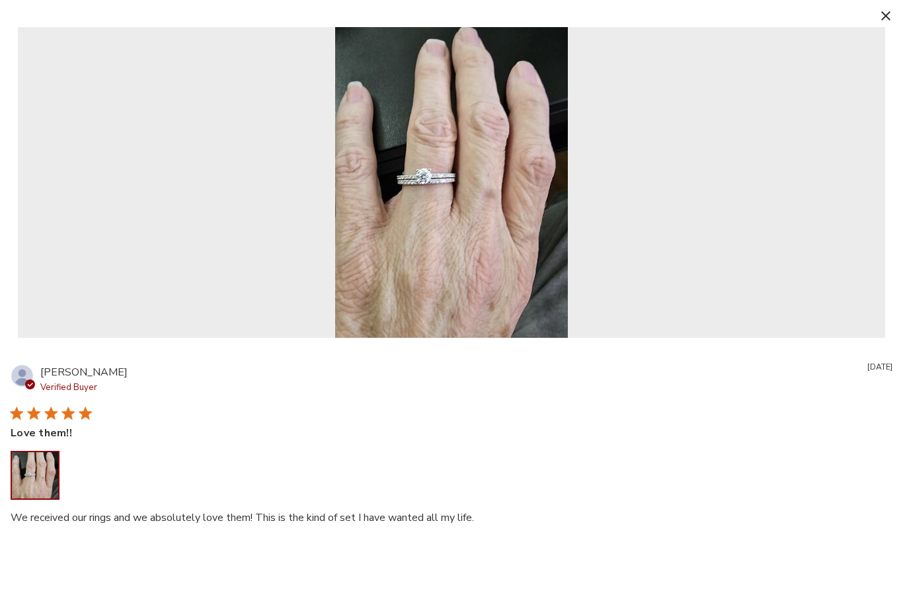
click at [413, 169] on img "Reviews with media" at bounding box center [451, 182] width 233 height 311
click at [887, 9] on button "button" at bounding box center [885, 15] width 19 height 19
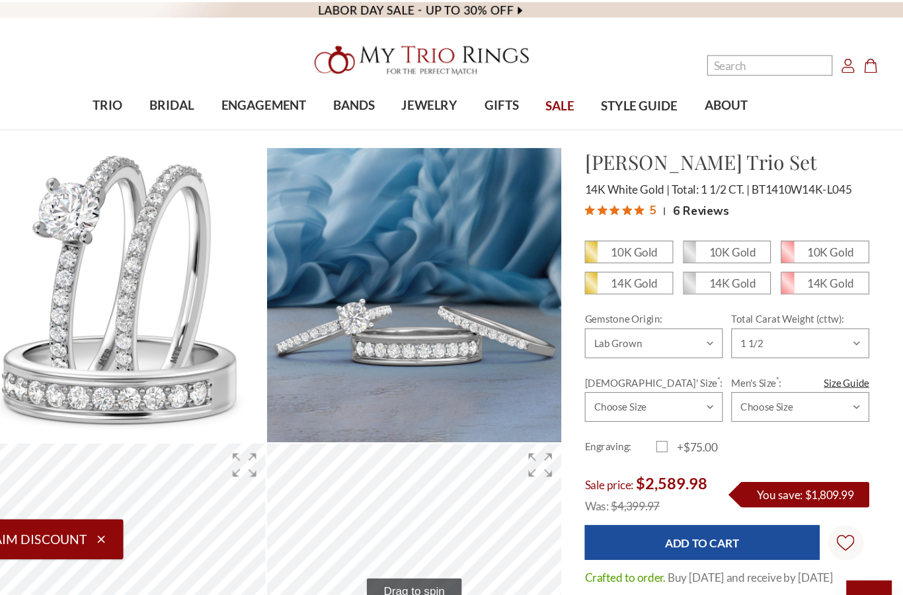
scroll to position [0, 0]
click at [743, 314] on select "Choose Options 1 1/2 3" at bounding box center [807, 321] width 129 height 28
click at [743, 325] on select "Choose Options 1 1/2 3" at bounding box center [807, 321] width 129 height 28
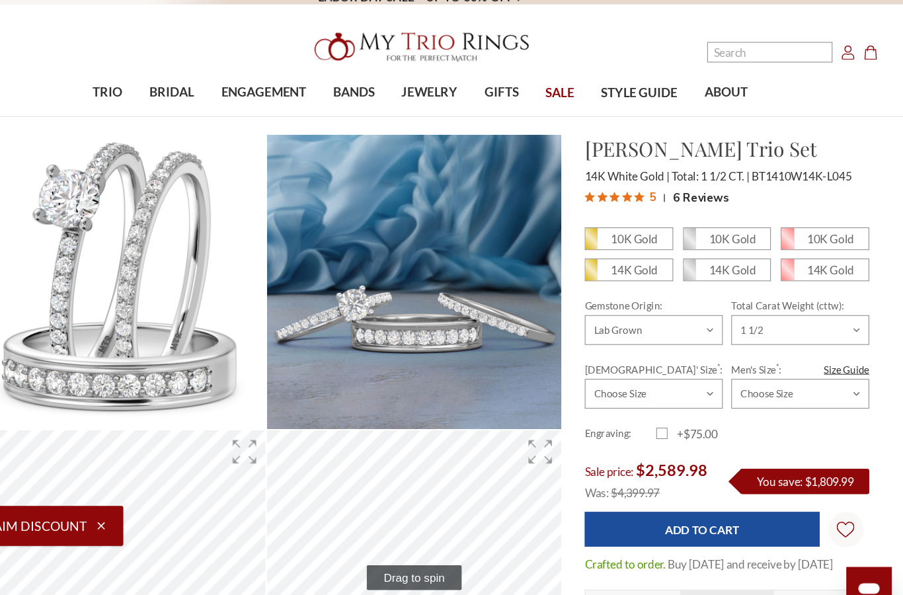
click at [651, 317] on select "Choose Options Natural Lab Grown" at bounding box center [670, 321] width 129 height 28
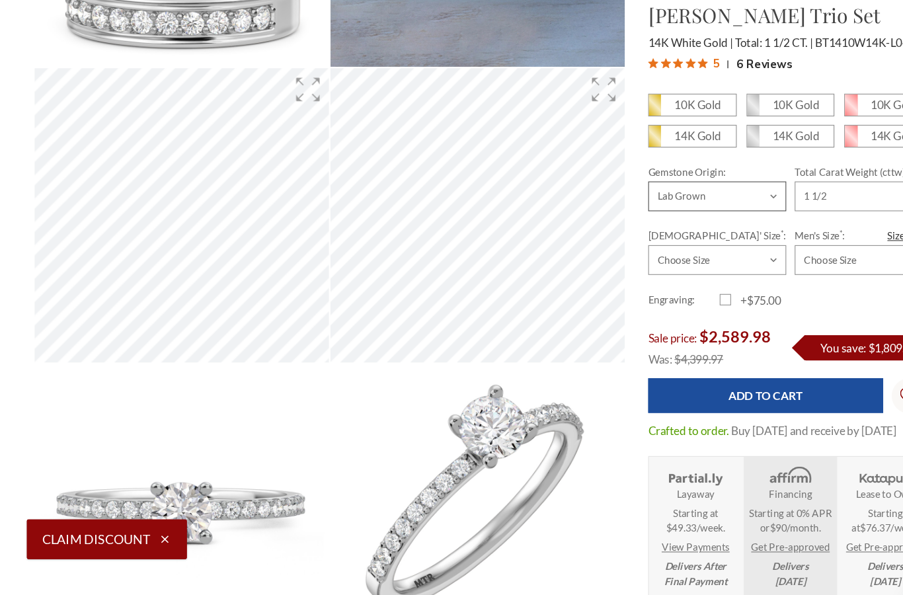
scroll to position [349, 0]
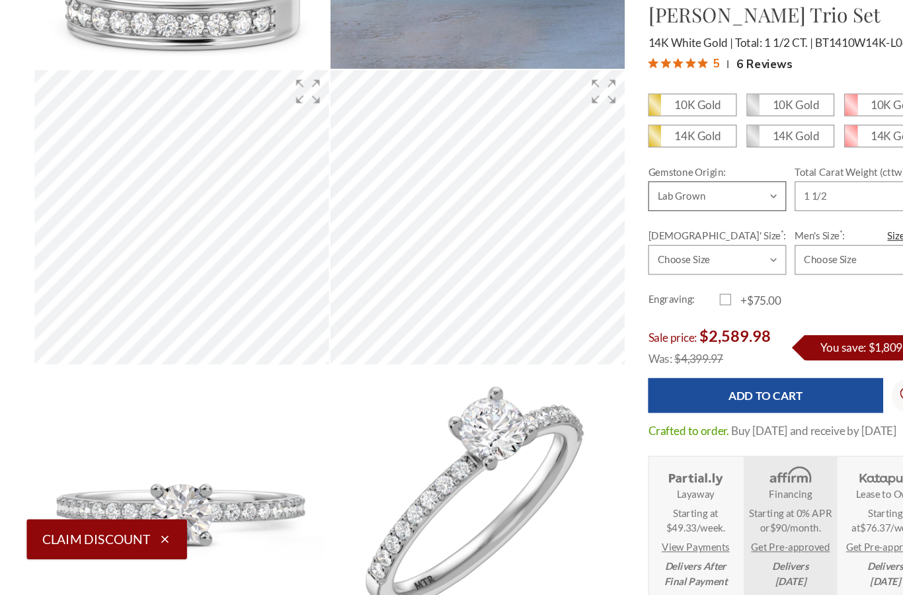
click at [710, 183] on select "Choose Options Natural Lab Grown" at bounding box center [670, 183] width 129 height 28
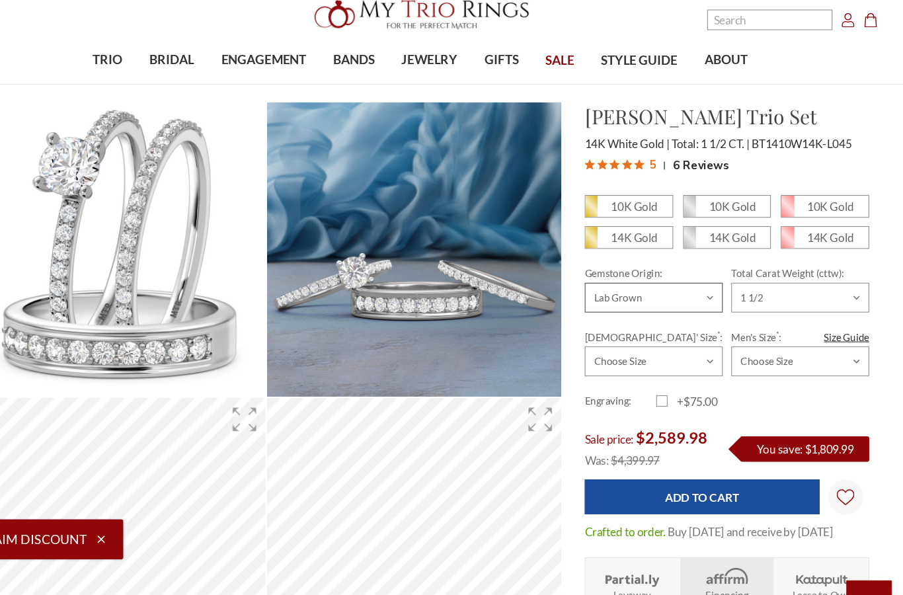
select select "22099368"
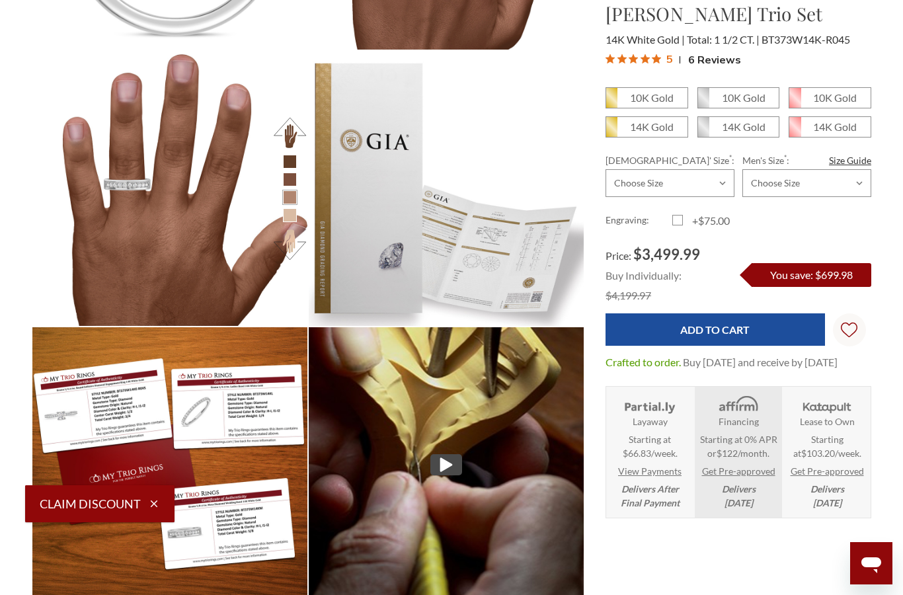
scroll to position [1846, 0]
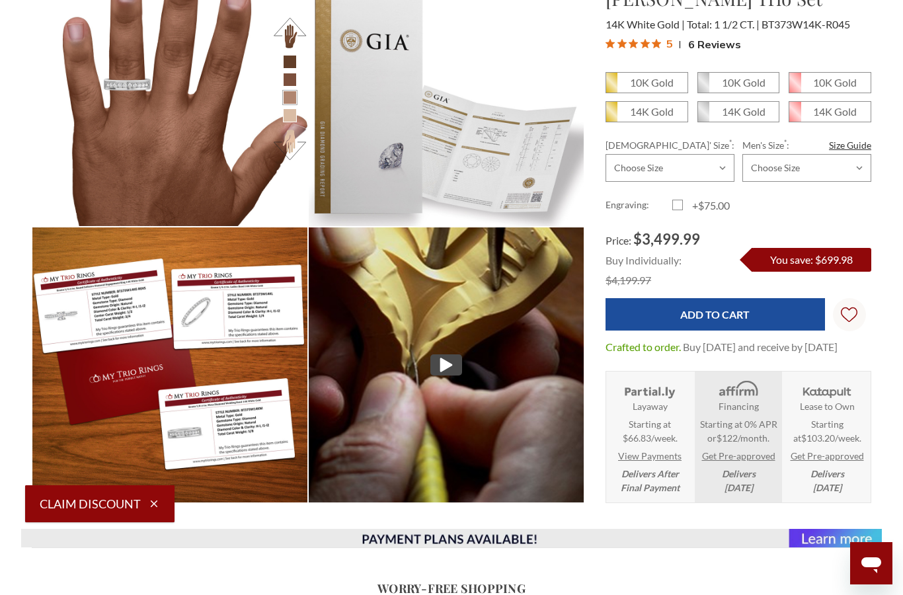
click at [562, 425] on img at bounding box center [446, 365] width 303 height 303
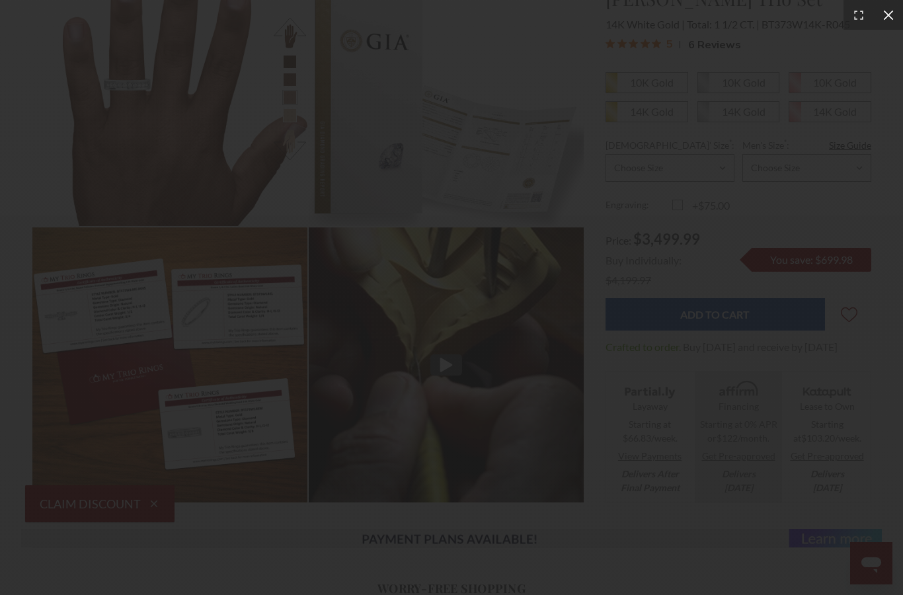
click at [898, 10] on div at bounding box center [889, 15] width 30 height 30
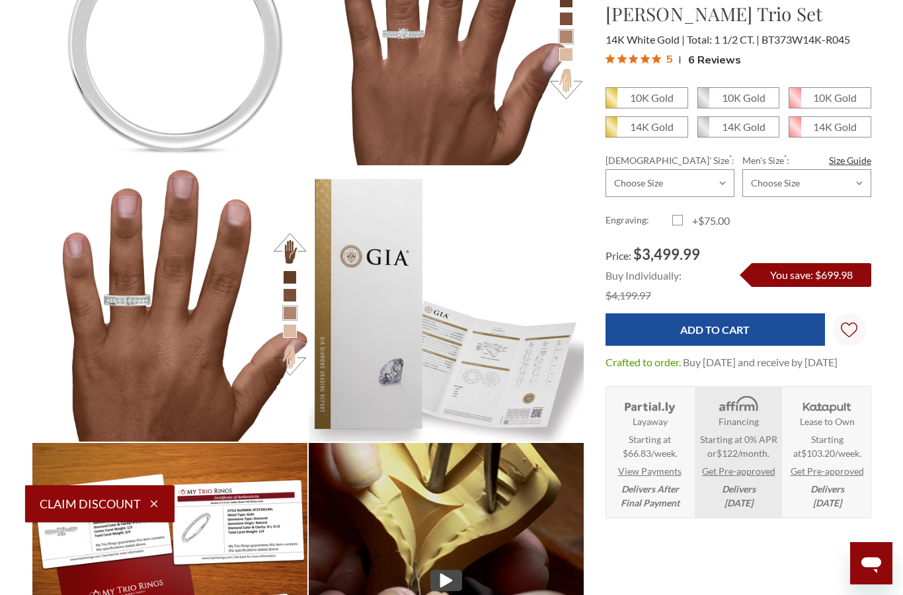
scroll to position [1624, 0]
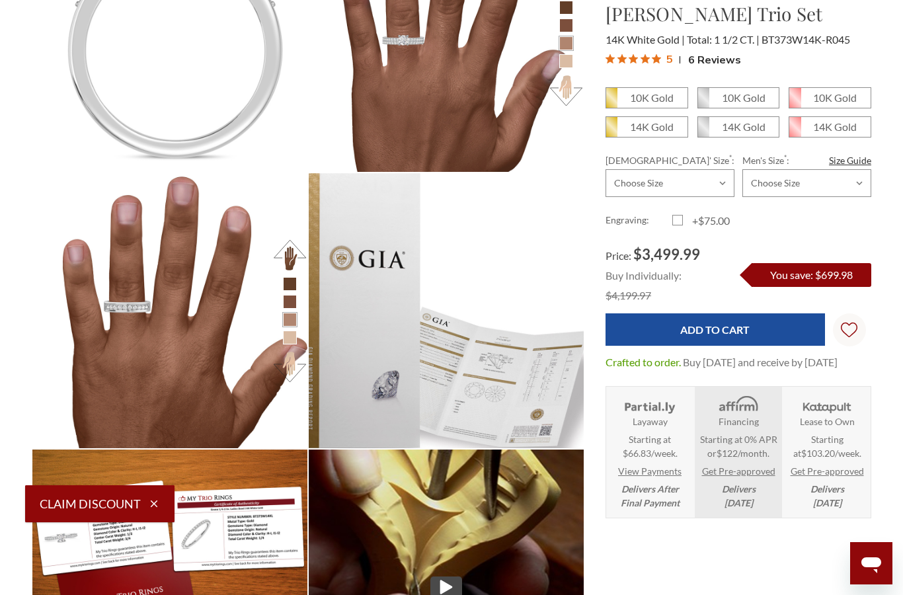
click at [558, 312] on img at bounding box center [446, 310] width 303 height 303
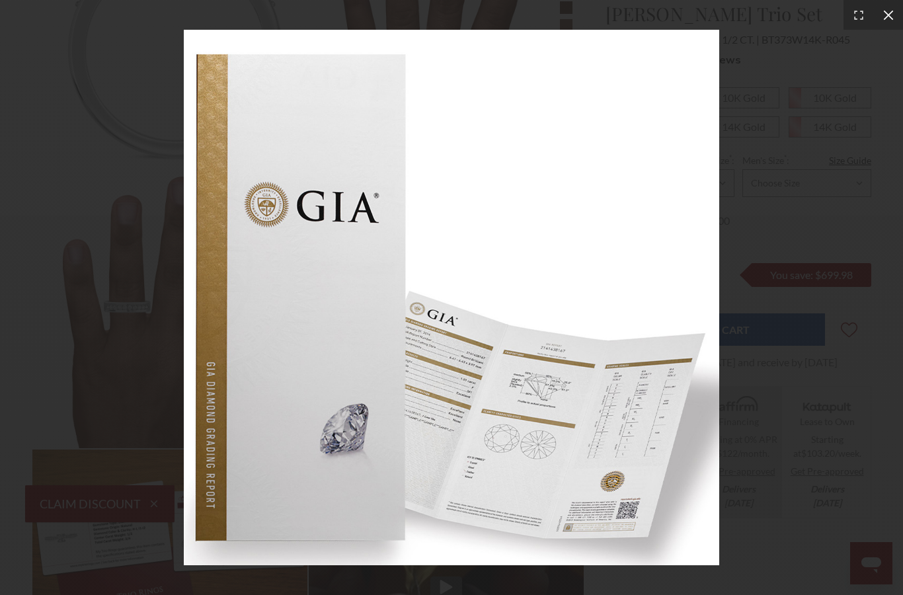
click at [887, 18] on icon at bounding box center [889, 15] width 10 height 10
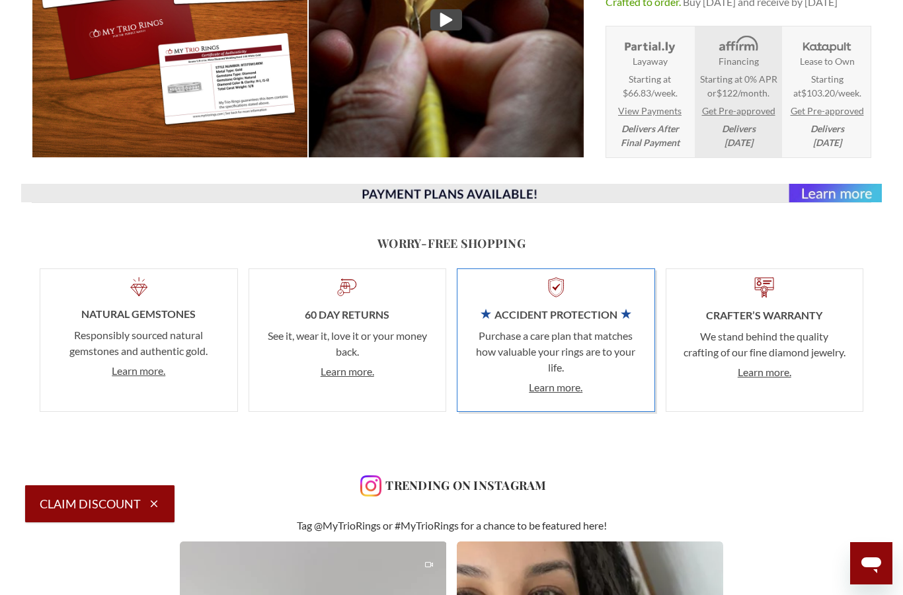
scroll to position [2192, 0]
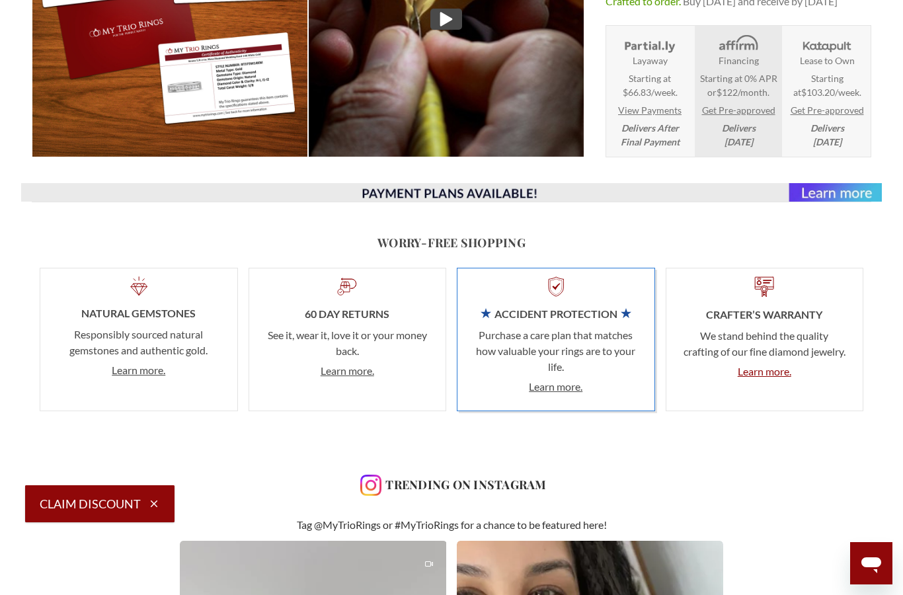
click at [738, 378] on link "Learn more." at bounding box center [765, 371] width 54 height 13
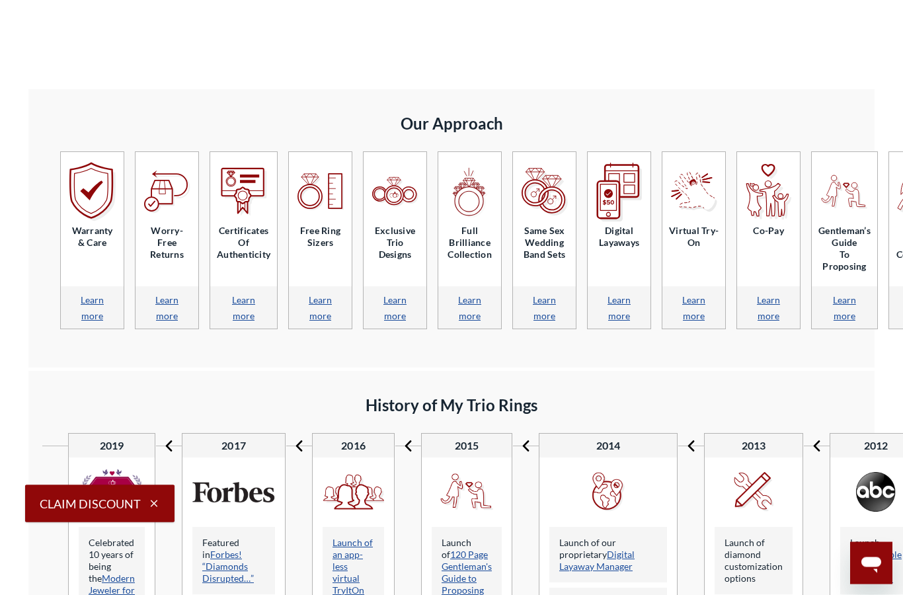
scroll to position [1360, 0]
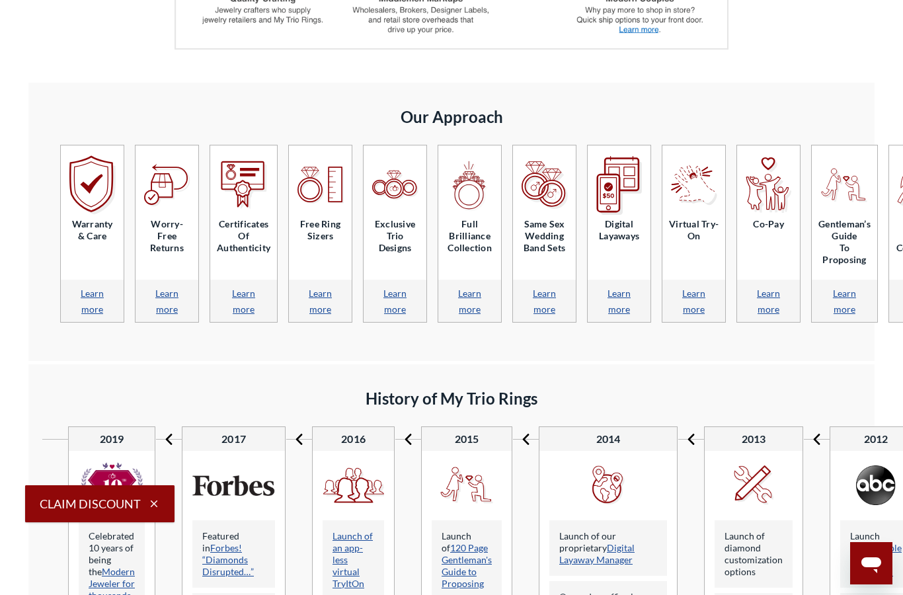
click at [840, 179] on use at bounding box center [845, 185] width 46 height 33
click at [830, 272] on div "Gentleman’s Guide to Proposing" at bounding box center [844, 212] width 65 height 134
click at [833, 288] on link "Learn more" at bounding box center [844, 301] width 23 height 27
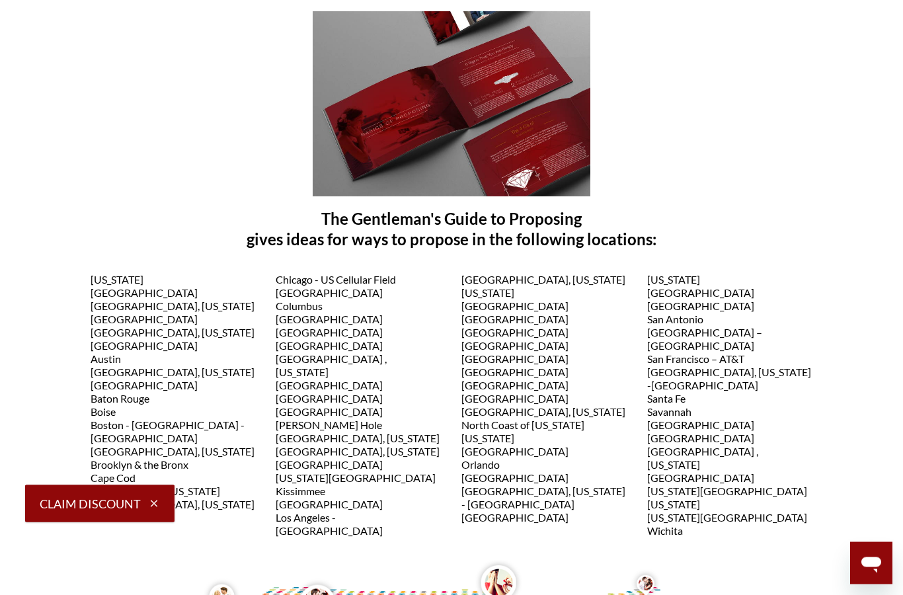
scroll to position [1113, 0]
click at [383, 511] on span "Los Angeles - [GEOGRAPHIC_DATA]" at bounding box center [329, 524] width 107 height 26
click at [380, 503] on div "[GEOGRAPHIC_DATA] - [GEOGRAPHIC_DATA] Cellular Field [GEOGRAPHIC_DATA] [GEOGRAP…" at bounding box center [359, 413] width 166 height 280
click at [378, 498] on div "[GEOGRAPHIC_DATA] - [GEOGRAPHIC_DATA] Cellular Field [GEOGRAPHIC_DATA] [GEOGRAP…" at bounding box center [359, 413] width 166 height 280
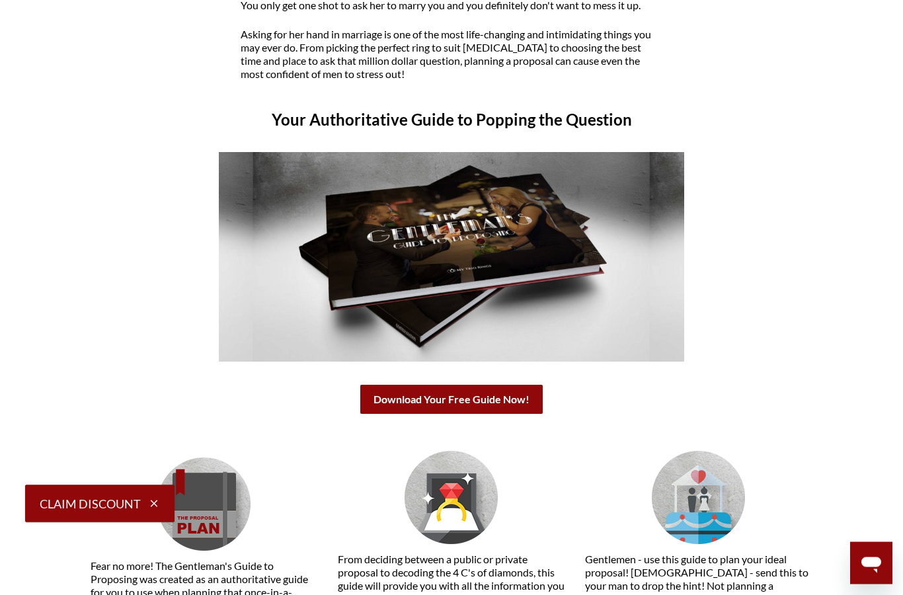
scroll to position [420, 0]
